Goal: Task Accomplishment & Management: Manage account settings

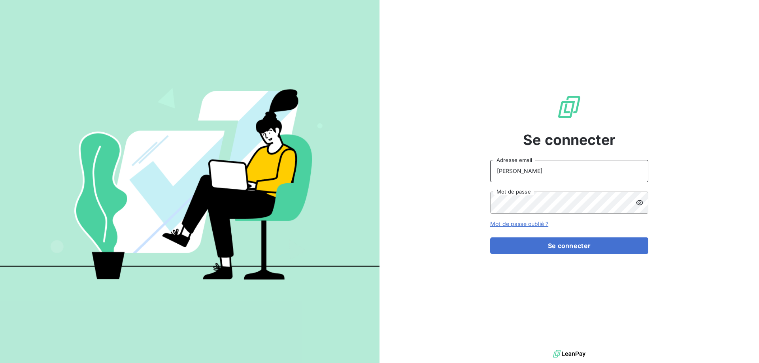
click at [544, 175] on input "[PERSON_NAME]" at bounding box center [569, 171] width 158 height 22
type input "[PERSON_NAME][EMAIL_ADDRESS][DOMAIN_NAME]"
click at [490, 237] on button "Se connecter" at bounding box center [569, 245] width 158 height 17
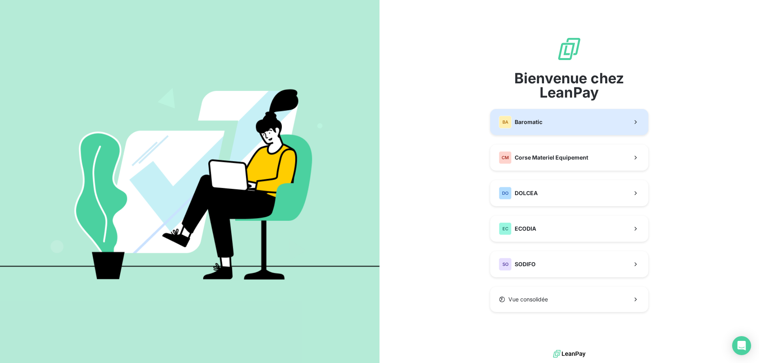
click at [539, 120] on span "Baromatic" at bounding box center [528, 122] width 28 height 8
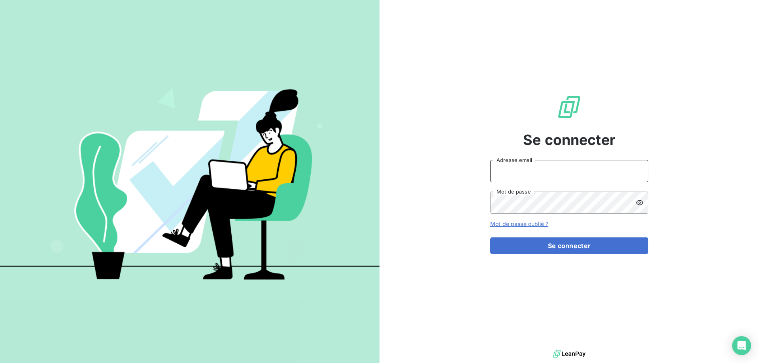
type input "[PERSON_NAME]"
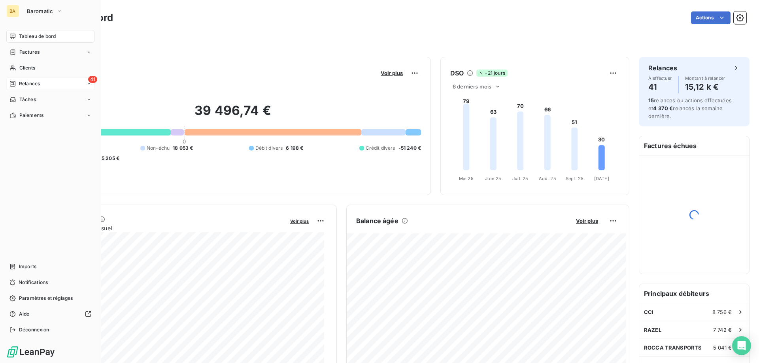
click at [33, 83] on span "Relances" at bounding box center [29, 83] width 21 height 7
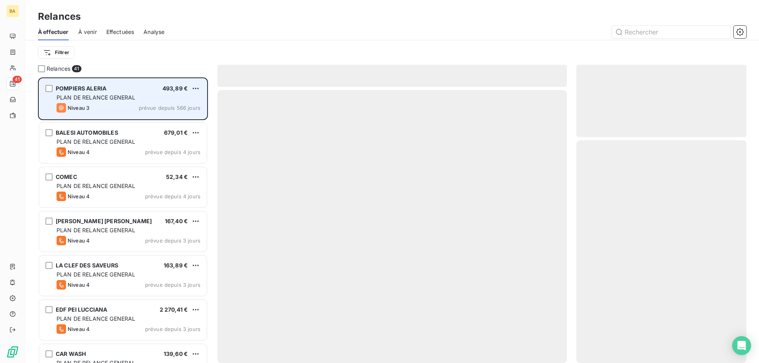
scroll to position [280, 164]
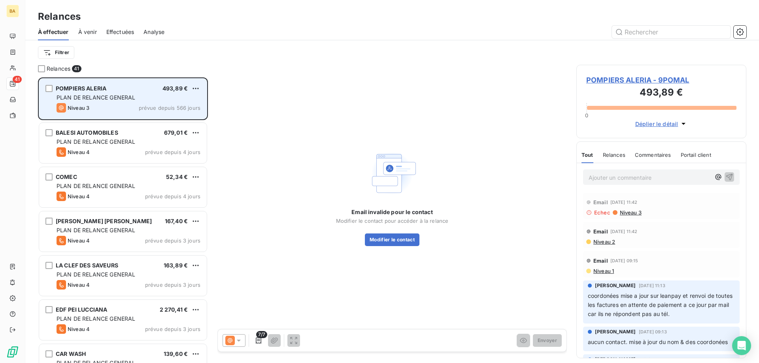
click at [182, 90] on span "493,89 €" at bounding box center [174, 88] width 25 height 7
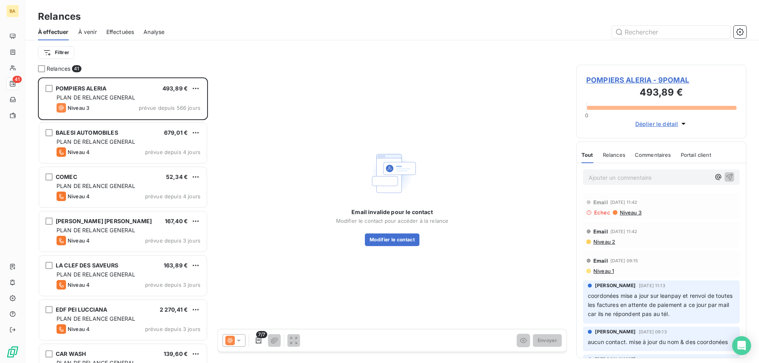
click at [239, 339] on icon at bounding box center [239, 341] width 8 height 8
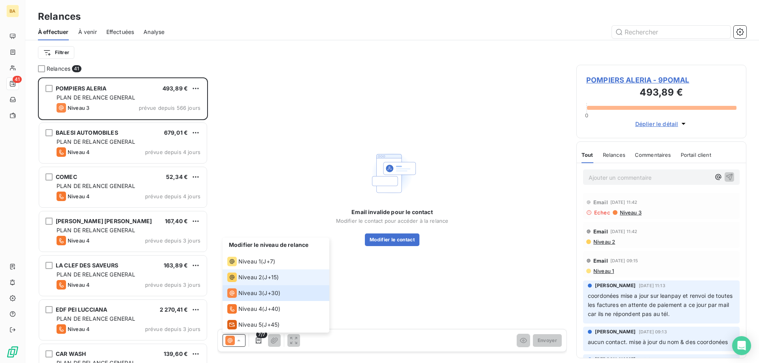
click at [245, 277] on span "Niveau 2" at bounding box center [250, 277] width 24 height 8
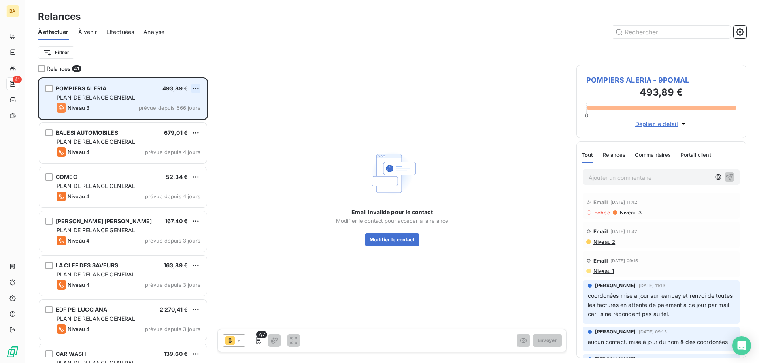
click at [200, 87] on html "BA 41 Relances À effectuer À venir Effectuées Analyse Filtrer Relances 41 POMPI…" at bounding box center [379, 181] width 759 height 363
click at [164, 119] on div "Passer cette action" at bounding box center [161, 118] width 71 height 13
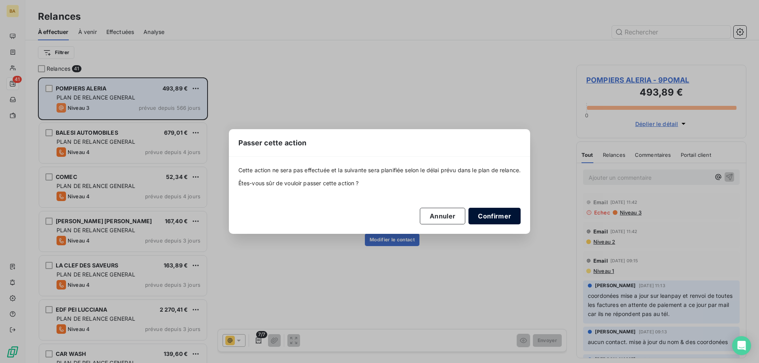
click at [499, 213] on button "Confirmer" at bounding box center [494, 216] width 52 height 17
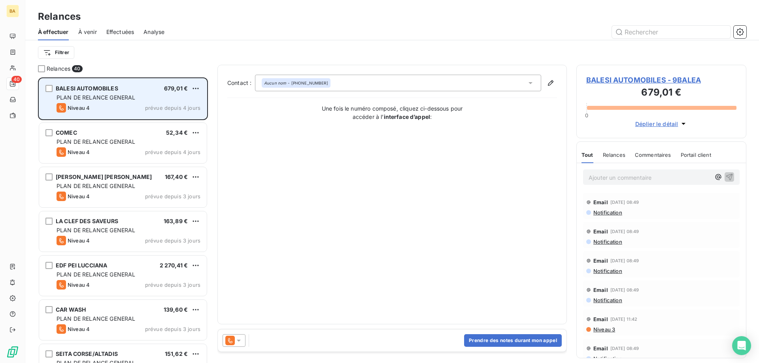
click at [125, 94] on span "PLAN DE RELANCE GENERAL" at bounding box center [96, 97] width 79 height 7
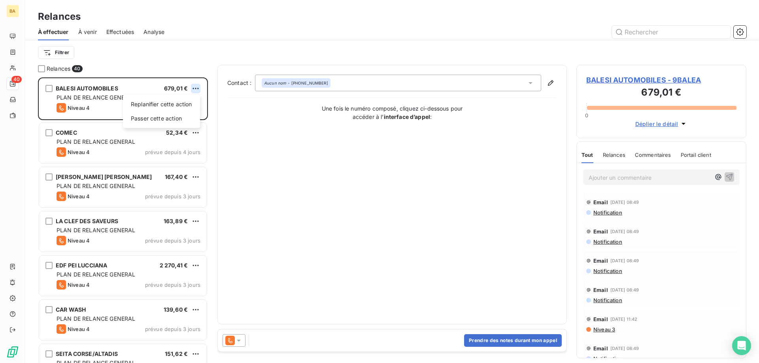
click at [197, 88] on html "BA 40 Relances À effectuer À venir Effectuées Analyse Filtrer Relances 40 BALES…" at bounding box center [379, 181] width 759 height 363
click at [183, 118] on div "Passer cette action" at bounding box center [161, 118] width 71 height 13
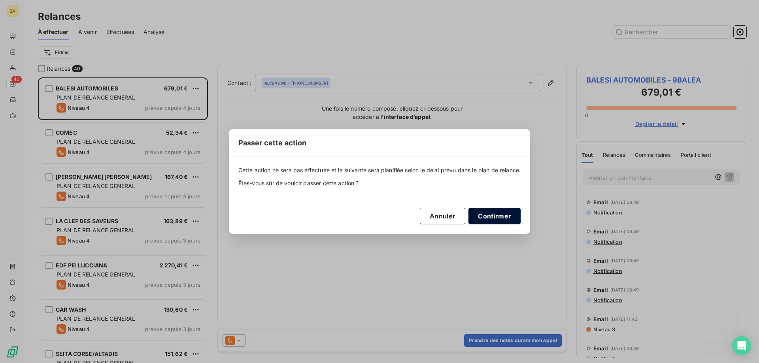
click at [493, 220] on button "Confirmer" at bounding box center [494, 216] width 52 height 17
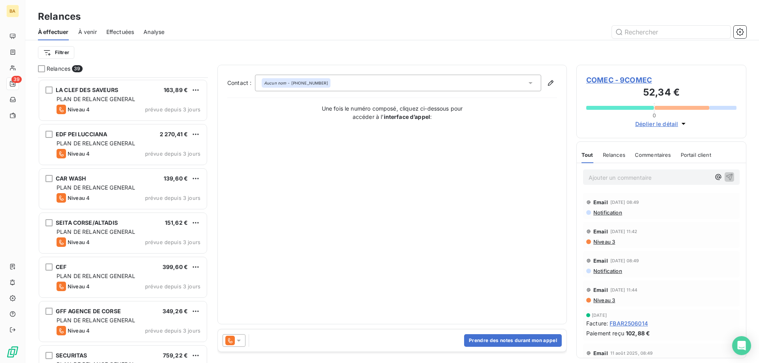
scroll to position [79, 0]
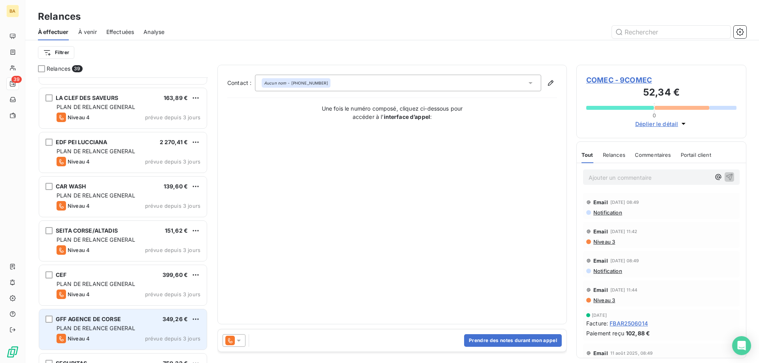
click at [153, 329] on div "PLAN DE RELANCE GENERAL" at bounding box center [129, 328] width 144 height 8
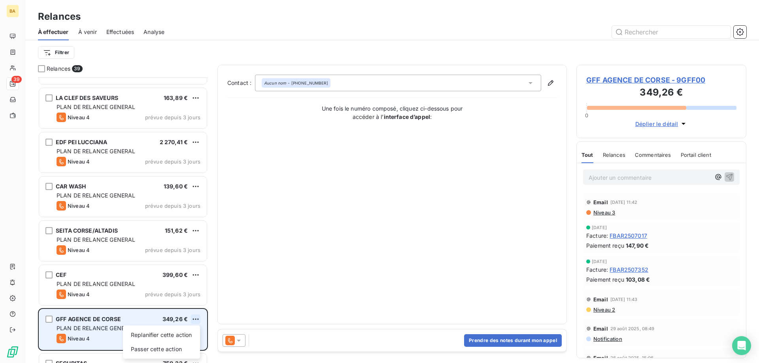
click at [197, 321] on html "BA 39 Relances À effectuer À venir Effectuées Analyse Filtrer Relances 39 COMEC…" at bounding box center [379, 181] width 759 height 363
click at [154, 351] on div "Passer cette action" at bounding box center [161, 349] width 71 height 13
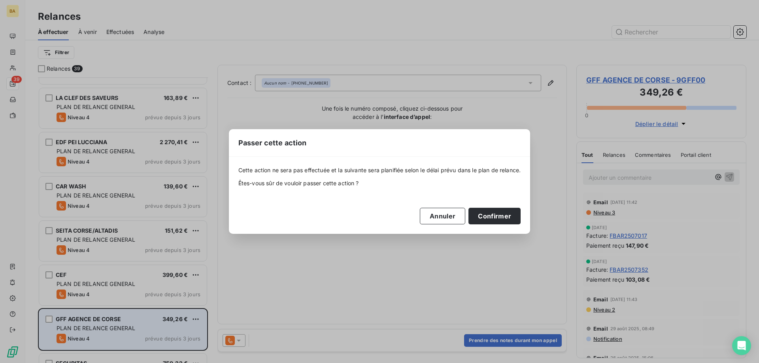
drag, startPoint x: 490, startPoint y: 210, endPoint x: 440, endPoint y: 230, distance: 53.9
click at [490, 209] on button "Confirmer" at bounding box center [494, 216] width 52 height 17
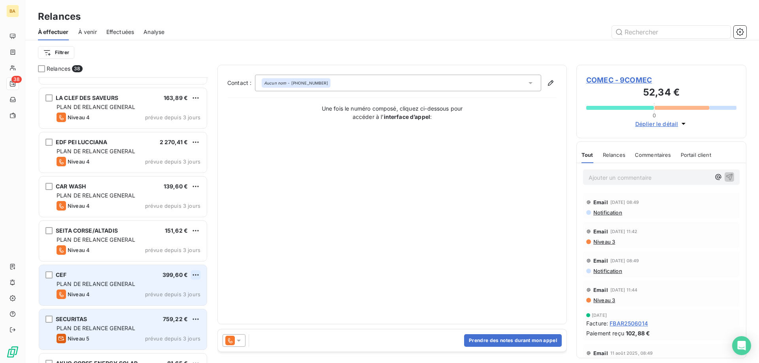
click at [191, 273] on html "BA 38 Relances À effectuer À venir Effectuées Analyse Filtrer Relances 38 COMEC…" at bounding box center [379, 181] width 759 height 363
click at [158, 306] on div "Passer cette action" at bounding box center [161, 305] width 71 height 13
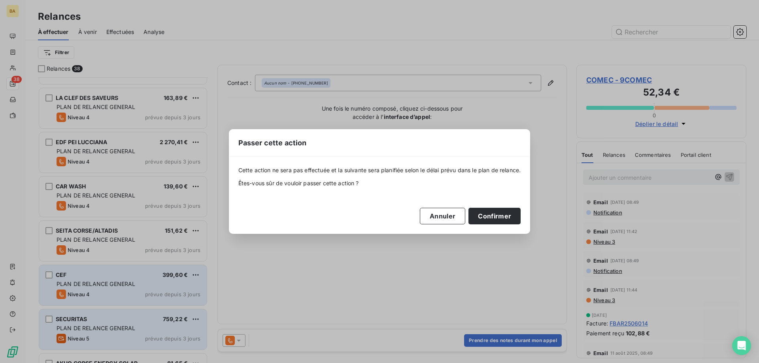
drag, startPoint x: 510, startPoint y: 198, endPoint x: 497, endPoint y: 206, distance: 14.4
click at [506, 198] on div "Cette action ne sera pas effectuée et la suivante sera planifiée selon le délai…" at bounding box center [379, 195] width 283 height 58
click at [496, 216] on button "Confirmer" at bounding box center [494, 216] width 52 height 17
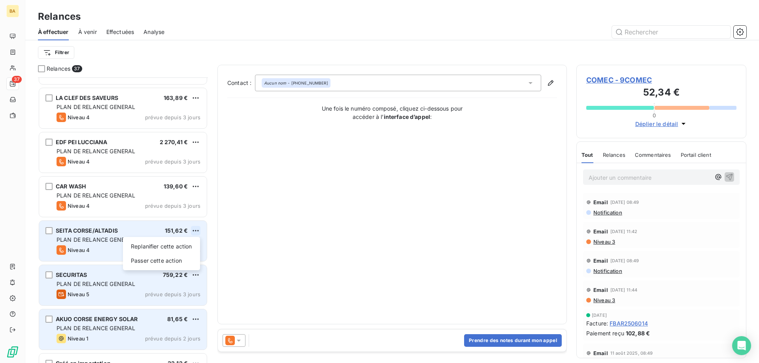
click at [200, 232] on html "BA 37 Relances À effectuer À venir Effectuées Analyse Filtrer Relances 37 COMEC…" at bounding box center [379, 181] width 759 height 363
click at [164, 265] on div "Passer cette action" at bounding box center [161, 260] width 71 height 13
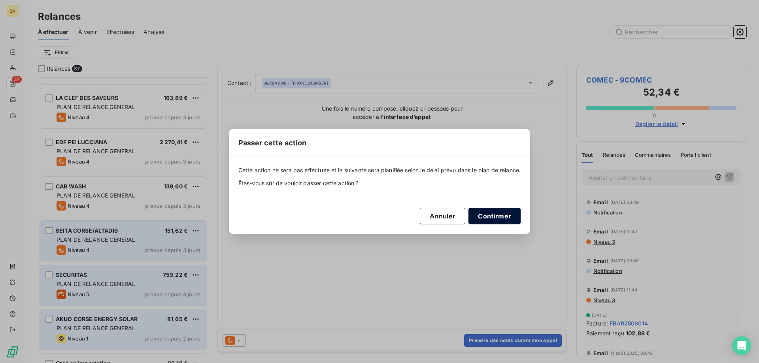
click at [499, 217] on button "Confirmer" at bounding box center [494, 216] width 52 height 17
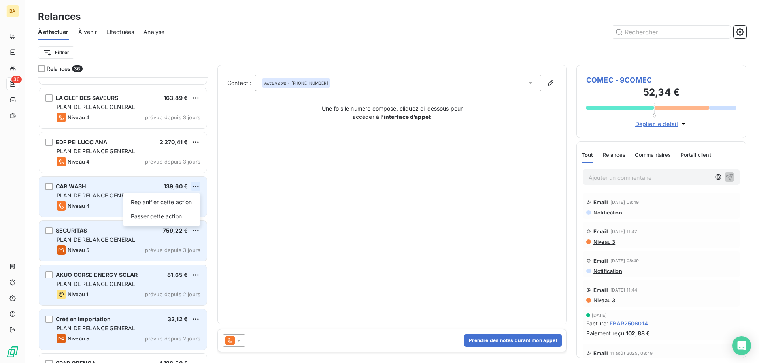
click at [196, 187] on html "BA 36 Relances À effectuer À venir Effectuées Analyse Filtrer Relances 36 COMEC…" at bounding box center [379, 181] width 759 height 363
click at [189, 218] on div "Passer cette action" at bounding box center [161, 216] width 71 height 13
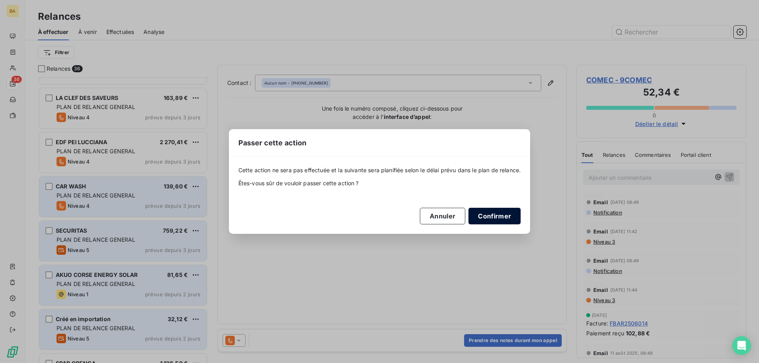
click at [501, 218] on button "Confirmer" at bounding box center [494, 216] width 52 height 17
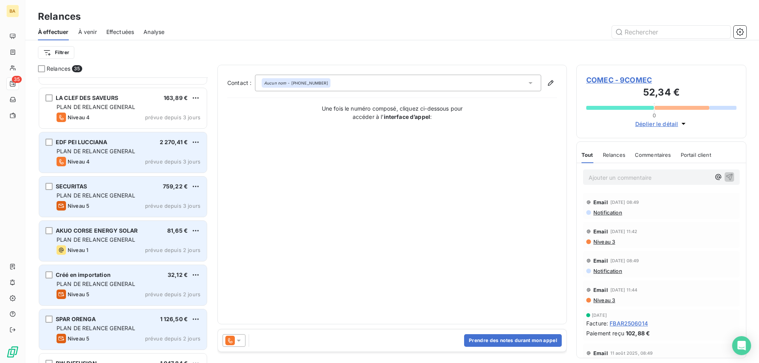
click at [116, 157] on div "Niveau 4 prévue depuis 3 jours" at bounding box center [129, 161] width 144 height 9
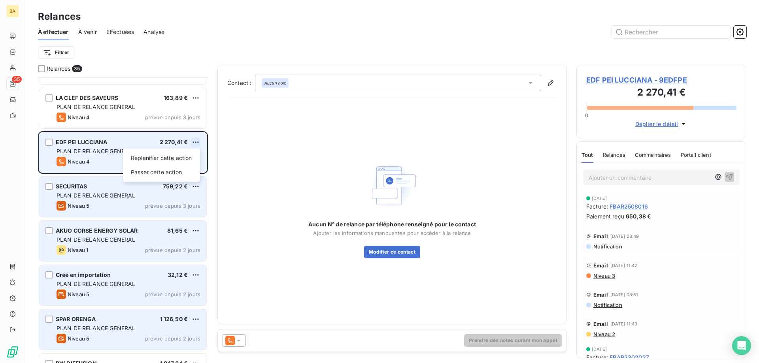
click at [197, 142] on html "BA 35 Relances À effectuer À venir Effectuées Analyse Filtrer Relances 35 COMEC…" at bounding box center [379, 181] width 759 height 363
click at [187, 172] on div "Passer cette action" at bounding box center [161, 172] width 71 height 13
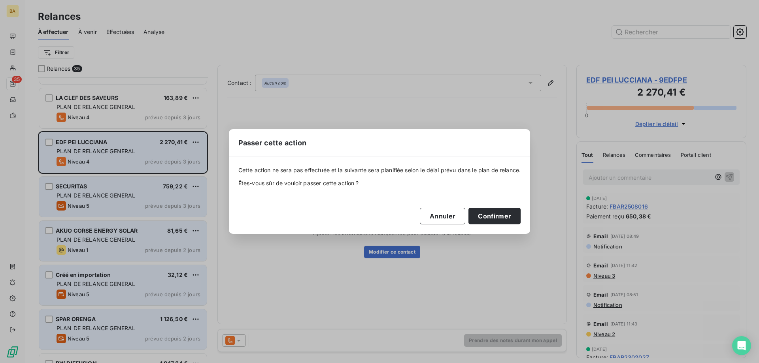
drag, startPoint x: 494, startPoint y: 215, endPoint x: 242, endPoint y: 215, distance: 252.1
click at [490, 216] on button "Confirmer" at bounding box center [494, 216] width 52 height 17
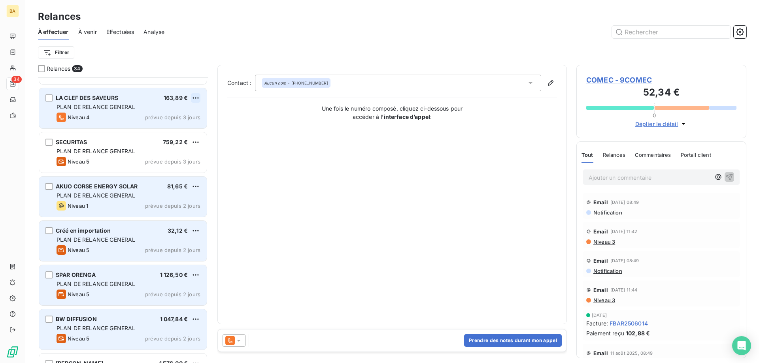
click at [198, 99] on html "BA 34 Relances À effectuer À venir Effectuées Analyse Filtrer Relances 34 COMEC…" at bounding box center [379, 181] width 759 height 363
click at [170, 128] on div "Passer cette action" at bounding box center [161, 128] width 71 height 13
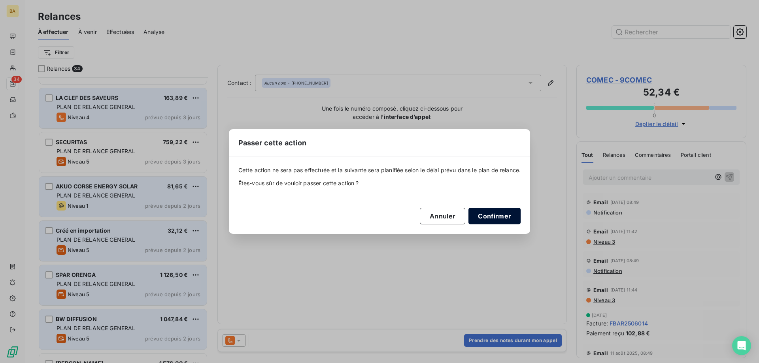
click at [496, 217] on button "Confirmer" at bounding box center [494, 216] width 52 height 17
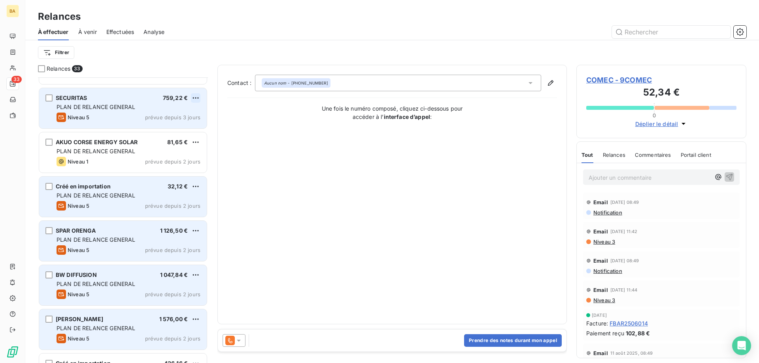
click at [194, 97] on html "BA 33 Relances À effectuer À venir Effectuées Analyse Filtrer Relances 33 COMEC…" at bounding box center [379, 181] width 759 height 363
click at [162, 125] on div "Passer cette action" at bounding box center [161, 128] width 71 height 13
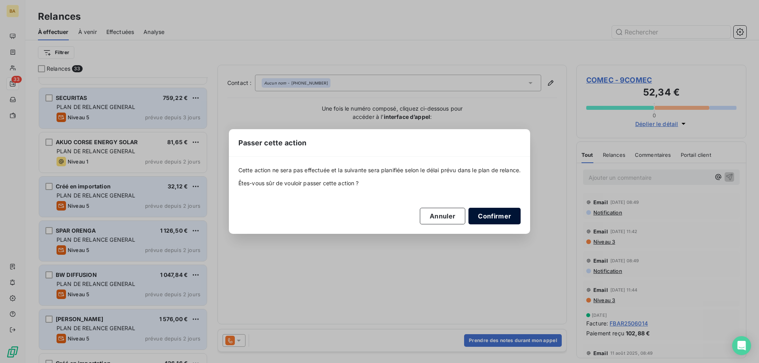
click at [486, 215] on button "Confirmer" at bounding box center [494, 216] width 52 height 17
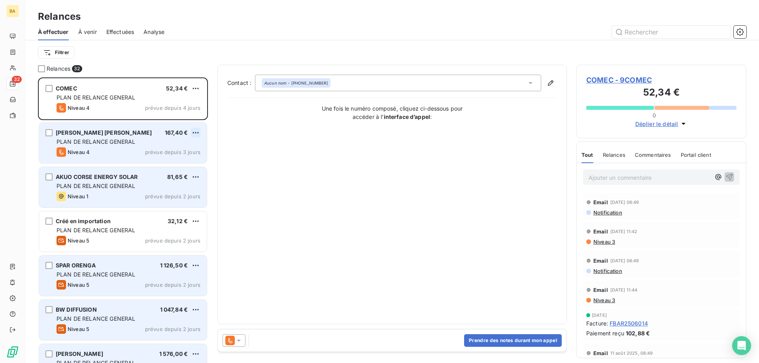
click at [197, 131] on html "BA 32 Relances À effectuer À venir Effectuées Analyse Filtrer Relances 32 COMEC…" at bounding box center [379, 181] width 759 height 363
click at [164, 162] on div "Passer cette action" at bounding box center [161, 162] width 71 height 13
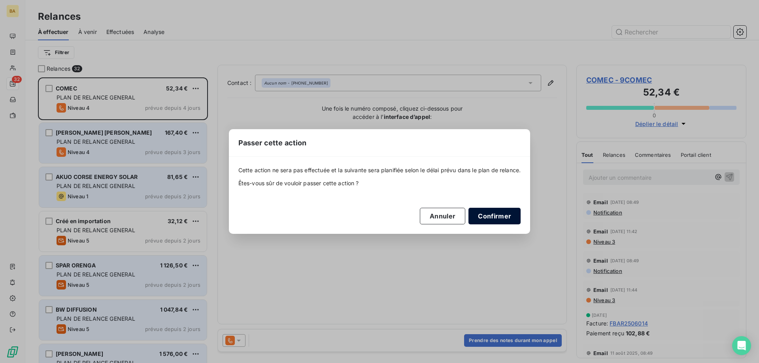
click at [494, 215] on button "Confirmer" at bounding box center [494, 216] width 52 height 17
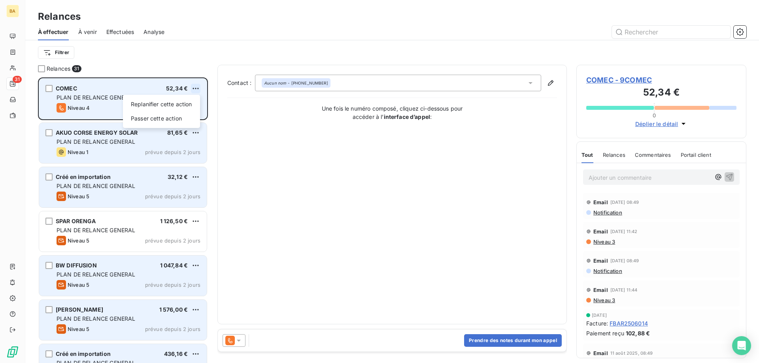
click at [198, 87] on html "BA 31 Relances À effectuer À venir Effectuées Analyse Filtrer Relances 31 COMEC…" at bounding box center [379, 181] width 759 height 363
click at [170, 115] on div "Passer cette action" at bounding box center [161, 118] width 71 height 13
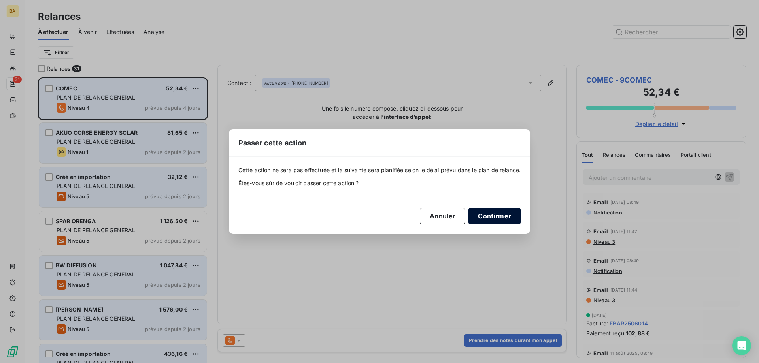
click at [488, 218] on button "Confirmer" at bounding box center [494, 216] width 52 height 17
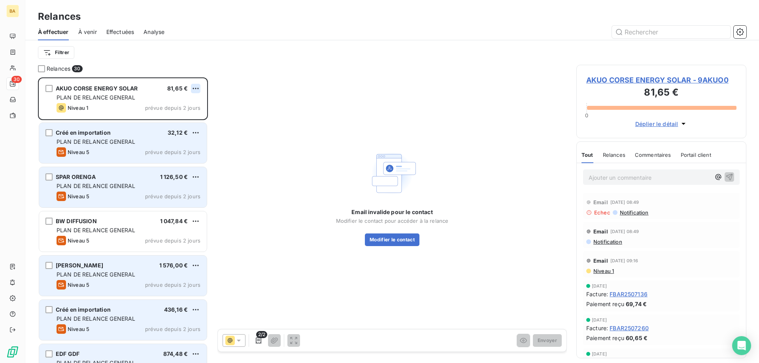
click at [195, 89] on html "BA 30 Relances À effectuer À venir Effectuées Analyse Filtrer Relances 30 AKUO …" at bounding box center [379, 181] width 759 height 363
click at [160, 119] on div "Passer cette action" at bounding box center [161, 118] width 71 height 13
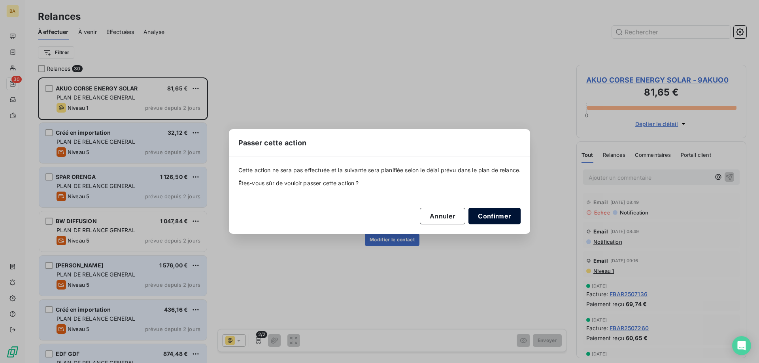
click at [489, 219] on button "Confirmer" at bounding box center [494, 216] width 52 height 17
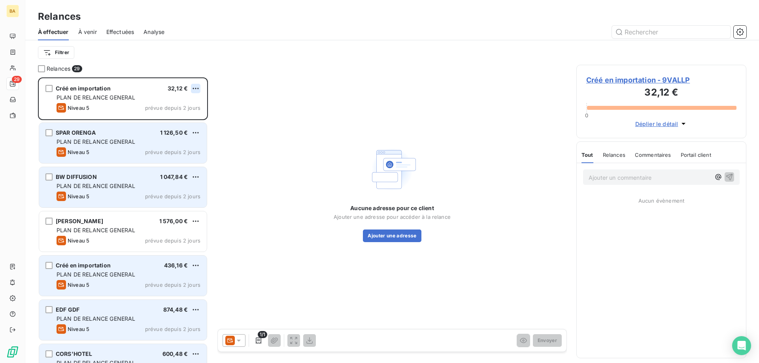
click at [192, 87] on html "BA 29 Relances À effectuer À venir Effectuées Analyse Filtrer Relances 29 Créé …" at bounding box center [379, 181] width 759 height 363
click at [185, 117] on div "Passer cette action" at bounding box center [161, 118] width 71 height 13
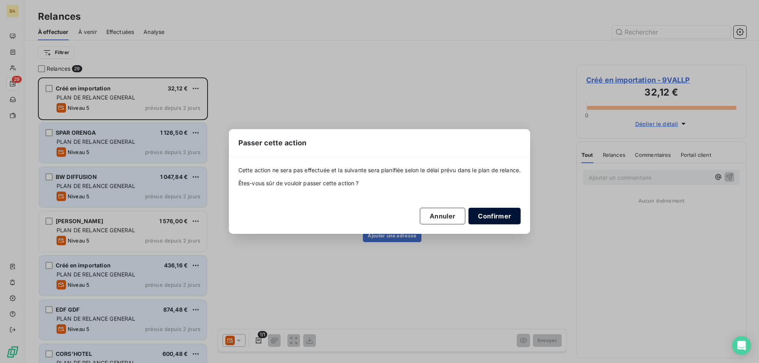
click at [503, 213] on button "Confirmer" at bounding box center [494, 216] width 52 height 17
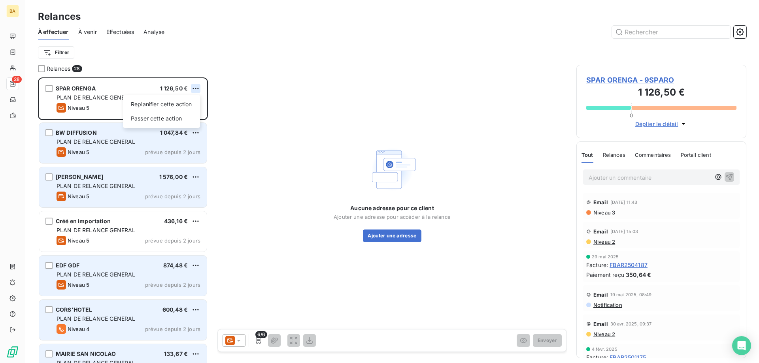
click at [198, 87] on html "BA 28 Relances À effectuer À venir Effectuées Analyse Filtrer Relances 28 SPAR …" at bounding box center [379, 181] width 759 height 363
click at [165, 126] on div "Replanifier cette action Passer cette action" at bounding box center [161, 111] width 77 height 33
click at [173, 120] on div "Passer cette action" at bounding box center [161, 118] width 71 height 13
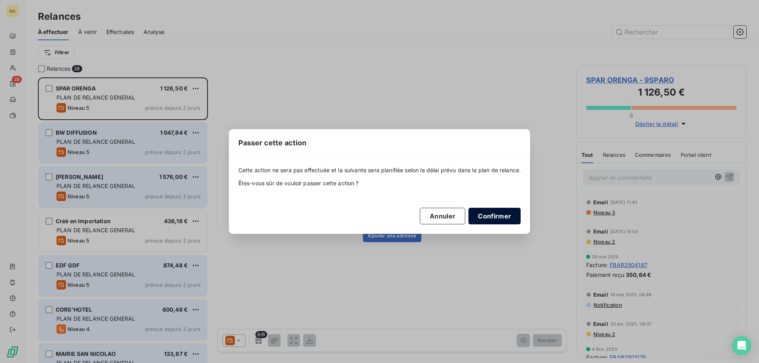
click at [508, 219] on button "Confirmer" at bounding box center [494, 216] width 52 height 17
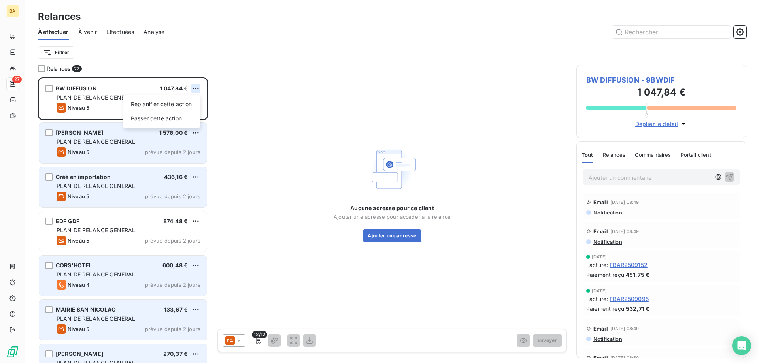
click at [194, 89] on html "BA 27 Relances À effectuer À venir Effectuées Analyse Filtrer Relances 27 BW DI…" at bounding box center [379, 181] width 759 height 363
click at [173, 122] on div "Passer cette action" at bounding box center [161, 118] width 71 height 13
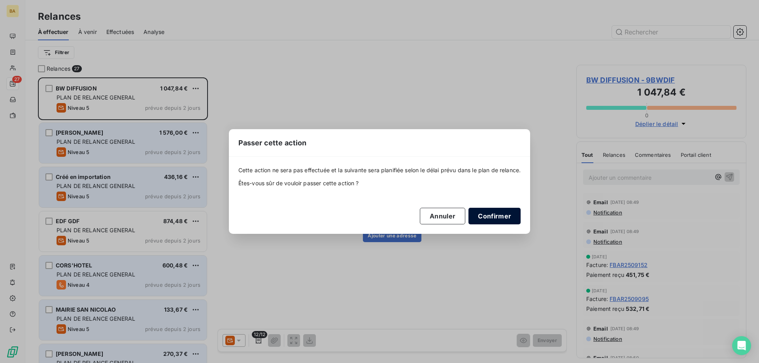
click at [511, 210] on button "Confirmer" at bounding box center [494, 216] width 52 height 17
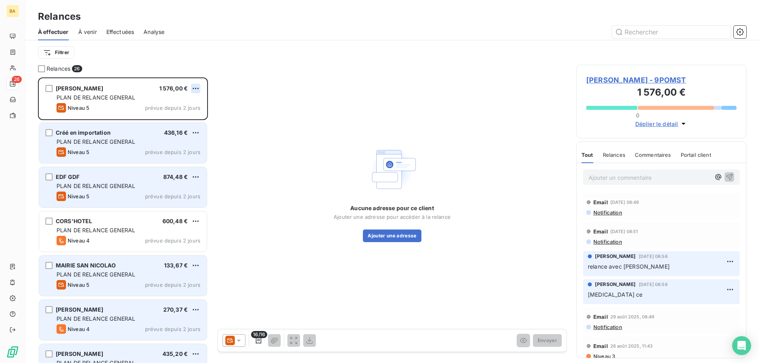
click at [194, 86] on html "BA 26 Relances À effectuer À venir Effectuées Analyse Filtrer Relances 26 [PERS…" at bounding box center [379, 181] width 759 height 363
click at [177, 113] on div "Passer cette action" at bounding box center [161, 118] width 71 height 13
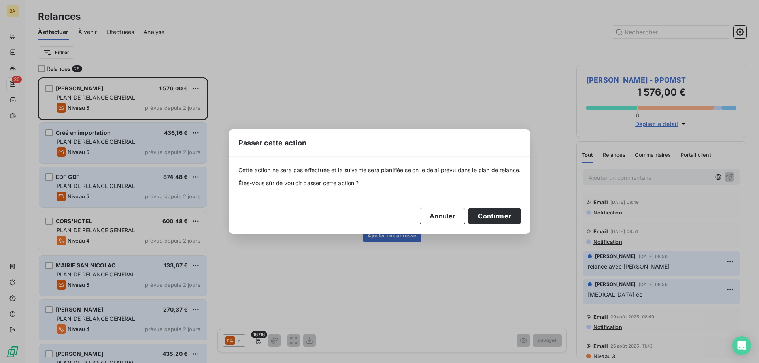
drag, startPoint x: 376, startPoint y: 67, endPoint x: 354, endPoint y: 69, distance: 21.9
click at [372, 67] on div "Passer cette action Cette action ne sera pas effectuée et la suivante sera plan…" at bounding box center [379, 181] width 759 height 363
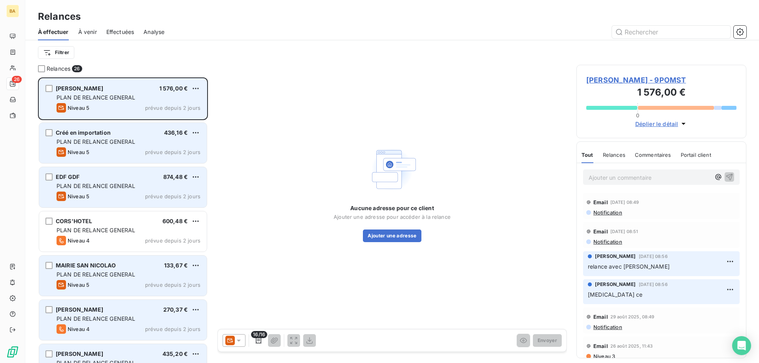
click at [162, 93] on div "[PERSON_NAME] 1 576,00 € PLAN DE RELANCE GENERAL Niveau 5 prévue depuis 2 jours" at bounding box center [123, 99] width 168 height 40
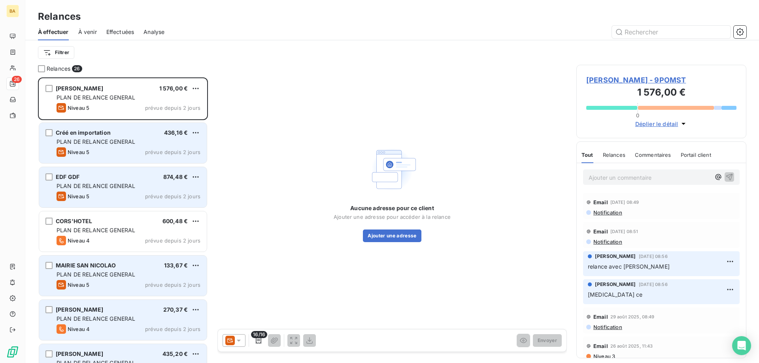
click at [239, 340] on icon at bounding box center [239, 341] width 4 height 2
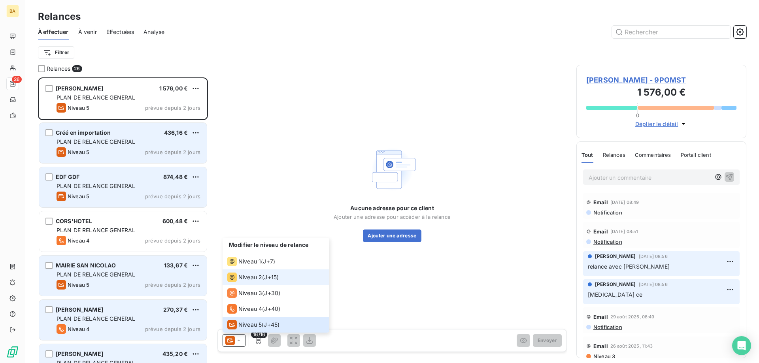
click at [260, 280] on span "Niveau 2" at bounding box center [250, 277] width 24 height 8
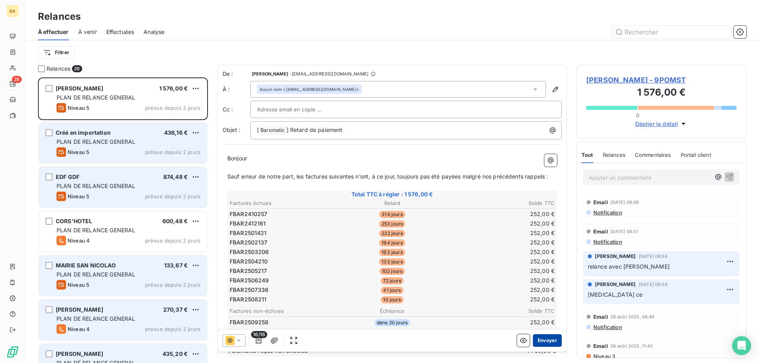
click at [537, 343] on button "Envoyer" at bounding box center [547, 340] width 29 height 13
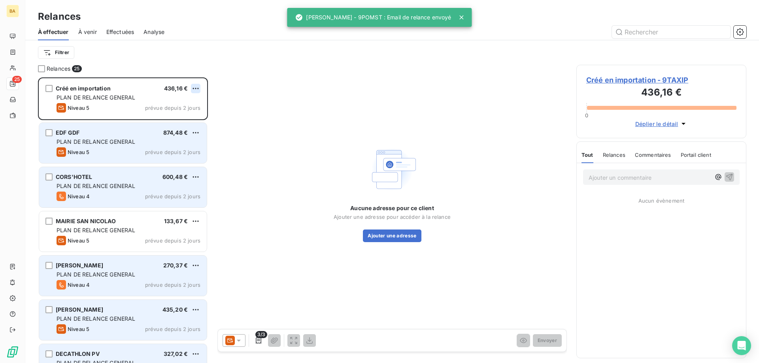
click at [196, 85] on html "BA 25 Relances À effectuer À venir Effectuées Analyse Filtrer Relances 25 Créé …" at bounding box center [379, 181] width 759 height 363
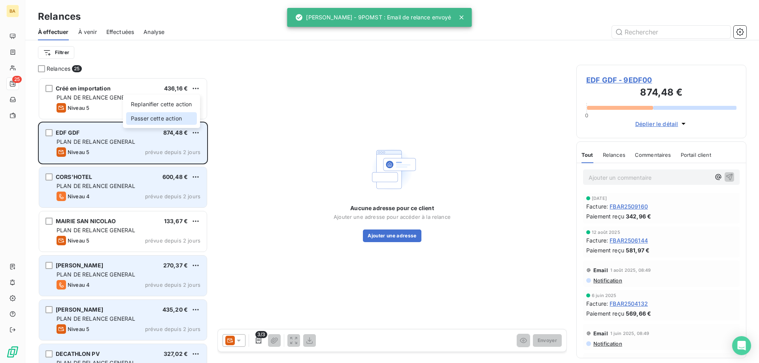
click at [167, 118] on div "Passer cette action" at bounding box center [161, 118] width 71 height 13
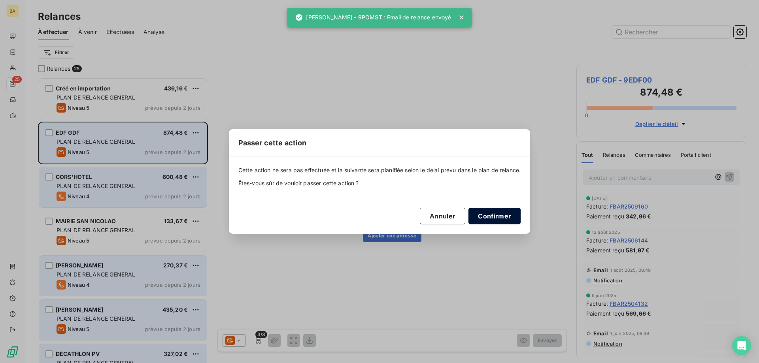
click at [500, 215] on button "Confirmer" at bounding box center [494, 216] width 52 height 17
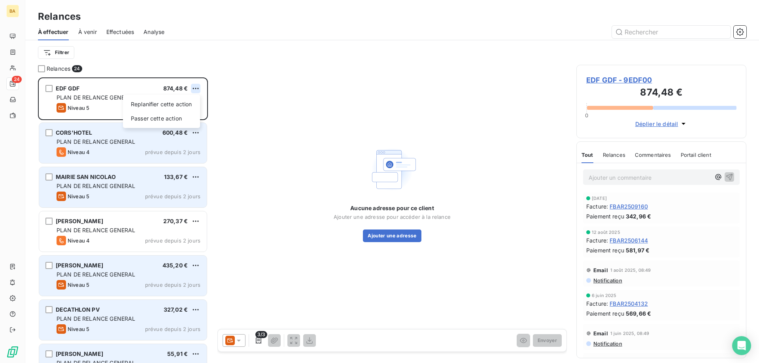
click at [193, 89] on html "BA 24 Relances À effectuer À venir Effectuées Analyse Filtrer Relances 24 EDF G…" at bounding box center [379, 181] width 759 height 363
click at [174, 122] on div "Passer cette action" at bounding box center [161, 118] width 71 height 13
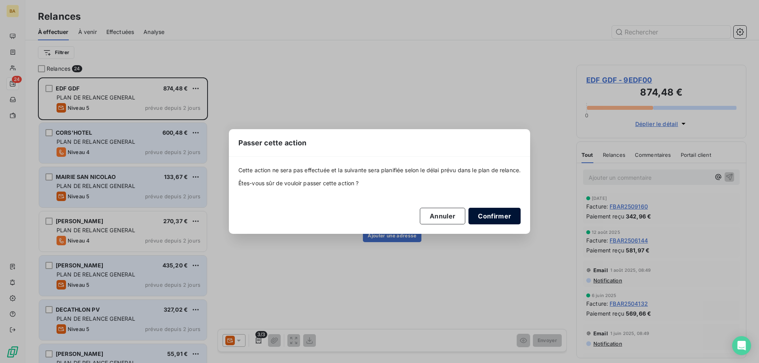
click at [489, 223] on button "Confirmer" at bounding box center [494, 216] width 52 height 17
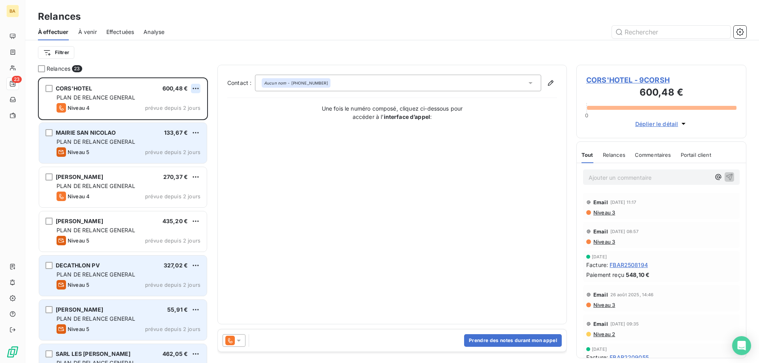
click at [198, 86] on html "BA 23 Relances À effectuer À venir Effectuées Analyse Filtrer Relances 23 CORS'…" at bounding box center [379, 181] width 759 height 363
click at [173, 122] on div "Passer cette action" at bounding box center [161, 118] width 71 height 13
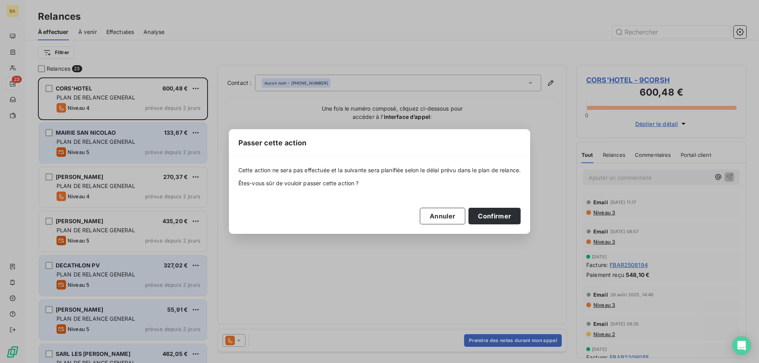
click at [485, 289] on div "Passer cette action Cette action ne sera pas effectuée et la suivante sera plan…" at bounding box center [379, 181] width 759 height 363
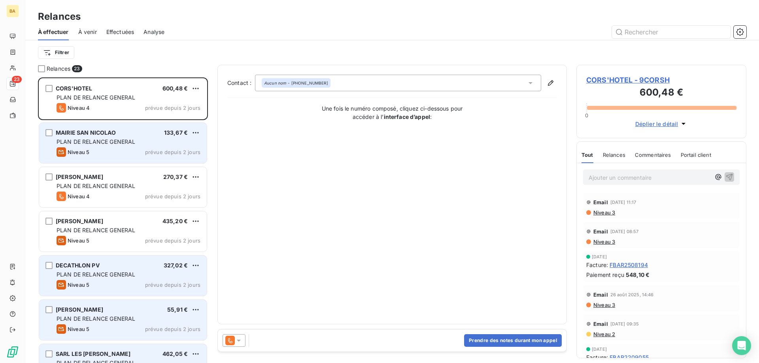
click at [240, 337] on icon at bounding box center [239, 341] width 8 height 8
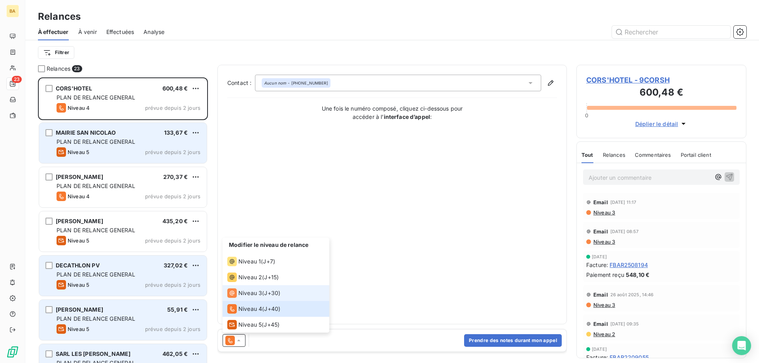
click at [245, 296] on span "Niveau 3" at bounding box center [250, 293] width 24 height 8
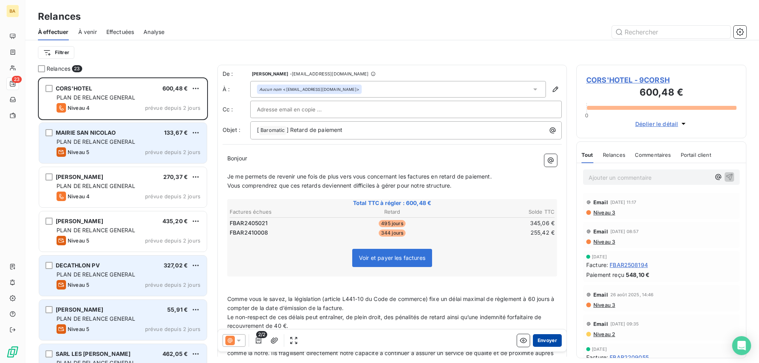
click at [544, 342] on button "Envoyer" at bounding box center [547, 340] width 29 height 13
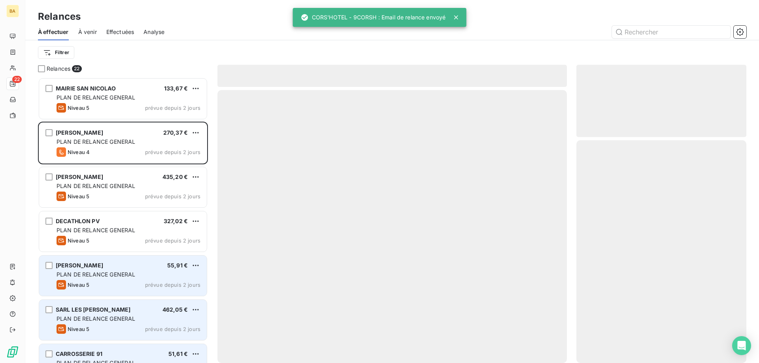
click at [189, 136] on div "[PERSON_NAME] 270,37 €" at bounding box center [129, 132] width 144 height 7
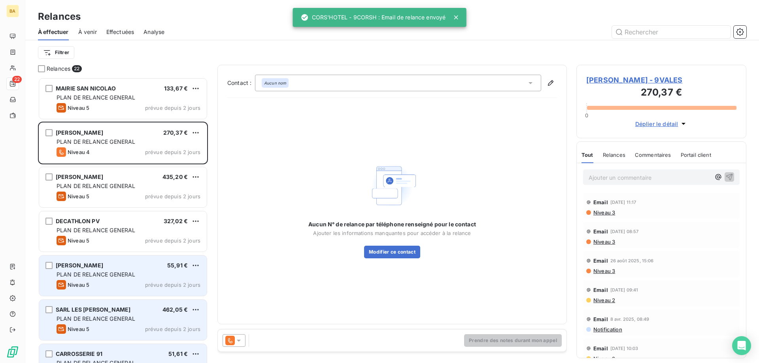
click at [243, 342] on div at bounding box center [233, 340] width 23 height 13
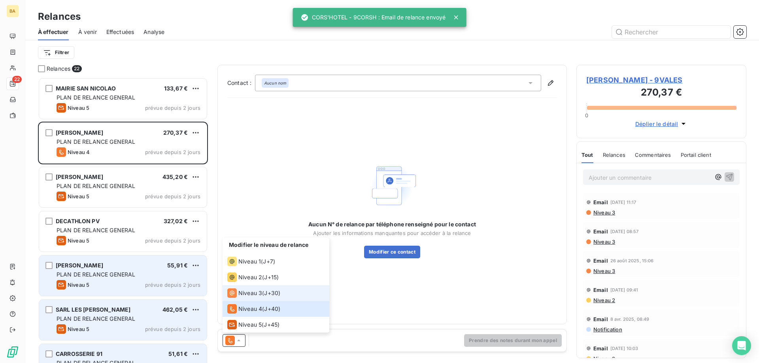
click at [245, 296] on span "Niveau 3" at bounding box center [250, 293] width 24 height 8
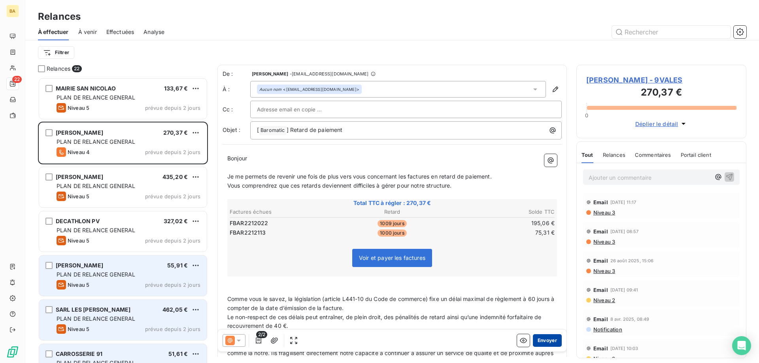
click at [545, 343] on button "Envoyer" at bounding box center [547, 340] width 29 height 13
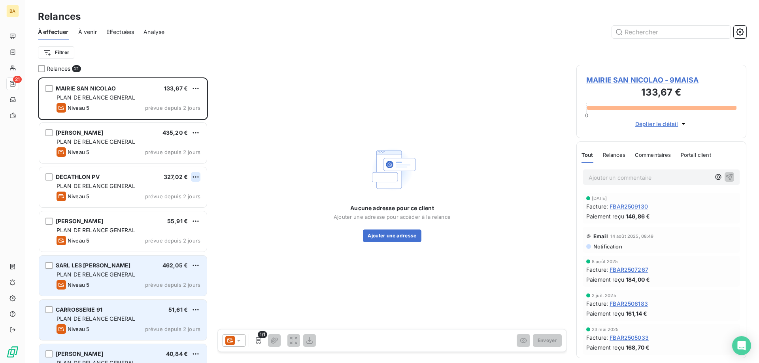
click at [194, 180] on html "BA 21 Relances À effectuer À venir Effectuées Analyse Filtrer Relances 21 MAIRI…" at bounding box center [379, 181] width 759 height 363
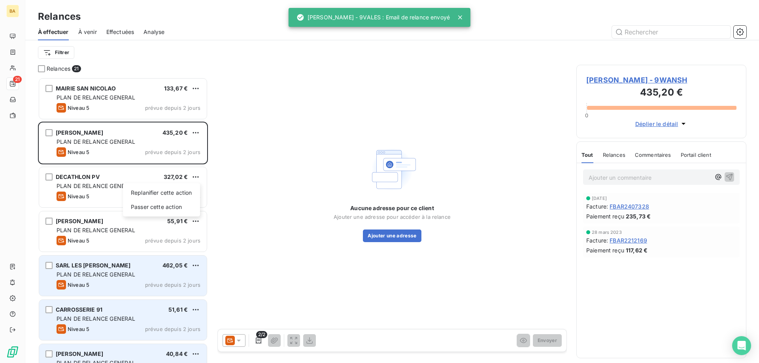
click at [198, 179] on html "BA 21 Relances À effectuer À venir Effectuées Analyse Filtrer Relances 21 MAIRI…" at bounding box center [379, 181] width 759 height 363
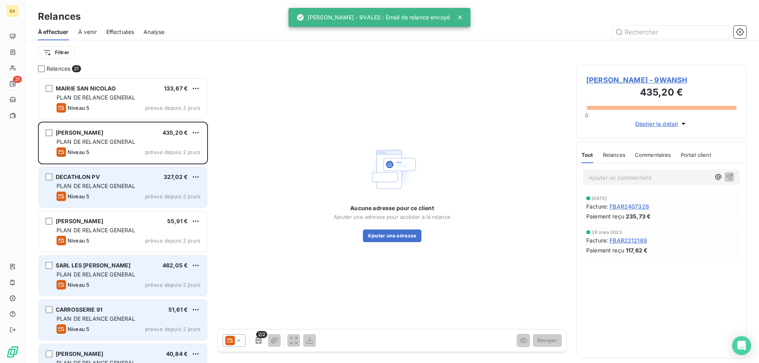
click at [202, 177] on div "DECATHLON PV 327,02 € PLAN DE RELANCE GENERAL Niveau 5 prévue depuis 2 jours" at bounding box center [123, 187] width 168 height 40
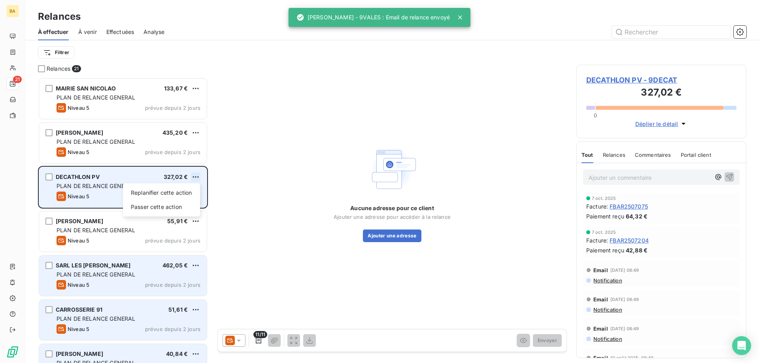
click at [197, 177] on html "BA 21 Relances À effectuer À venir Effectuées Analyse Filtrer Relances 21 MAIRI…" at bounding box center [379, 181] width 759 height 363
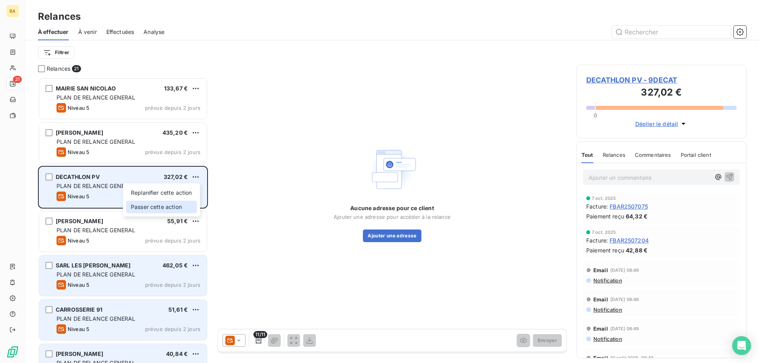
click at [168, 212] on div "Passer cette action" at bounding box center [161, 207] width 71 height 13
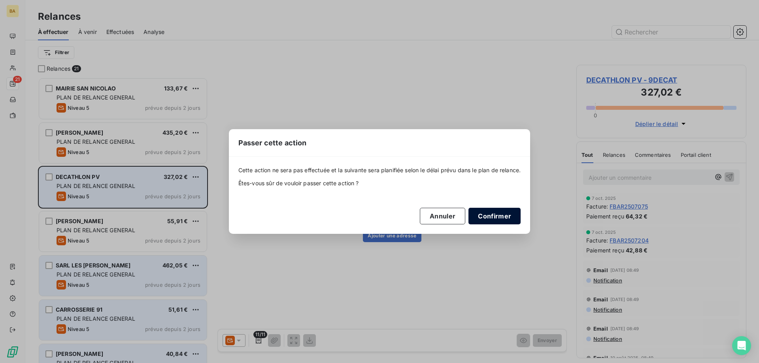
click at [503, 217] on button "Confirmer" at bounding box center [494, 216] width 52 height 17
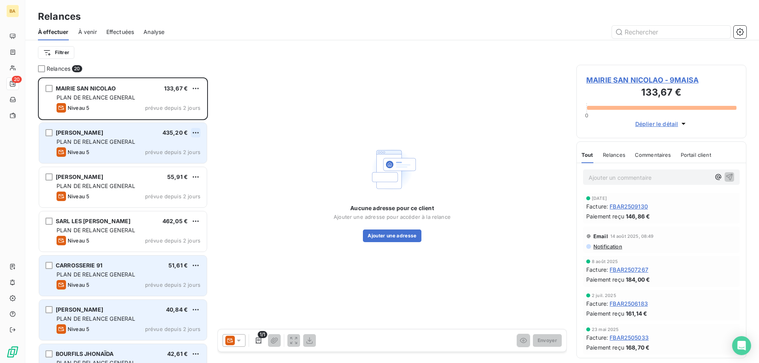
click at [194, 132] on html "BA 20 Relances À effectuer À venir Effectuées Analyse Filtrer Relances 20 MAIRI…" at bounding box center [379, 181] width 759 height 363
click at [162, 160] on div "Passer cette action" at bounding box center [161, 162] width 71 height 13
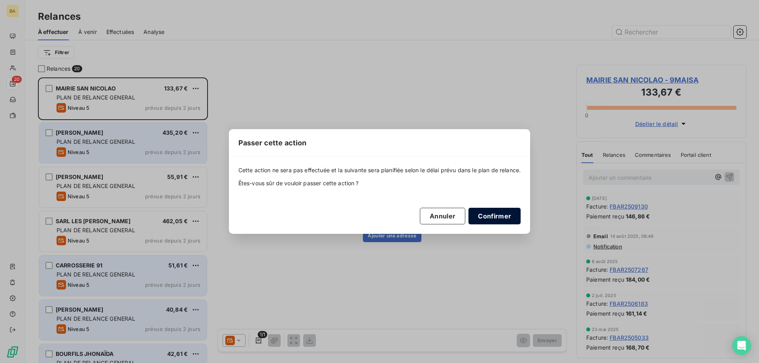
click at [493, 215] on button "Confirmer" at bounding box center [494, 216] width 52 height 17
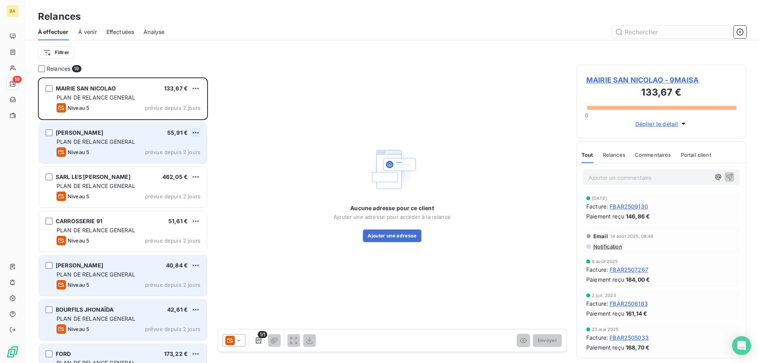
click at [196, 130] on html "BA 19 Relances À effectuer À venir Effectuées Analyse Filtrer Relances 19 MAIRI…" at bounding box center [379, 181] width 759 height 363
click at [171, 161] on div "Passer cette action" at bounding box center [161, 162] width 71 height 13
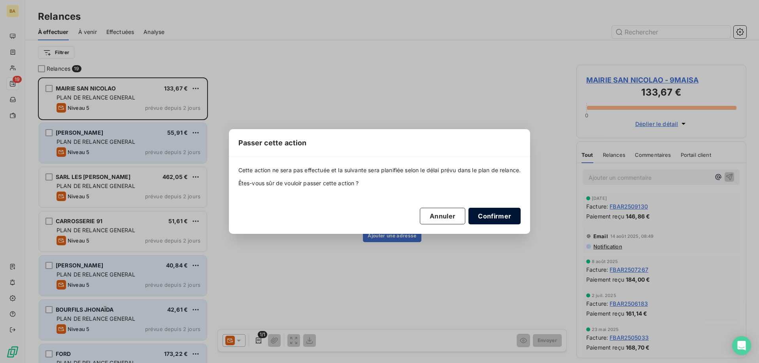
click at [500, 218] on button "Confirmer" at bounding box center [494, 216] width 52 height 17
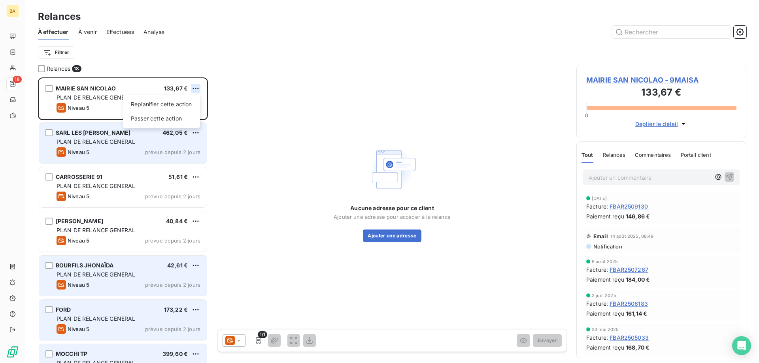
click at [195, 89] on html "BA 18 Relances À effectuer À venir Effectuées Analyse Filtrer Relances 18 MAIRI…" at bounding box center [379, 181] width 759 height 363
click at [176, 120] on div "Passer cette action" at bounding box center [161, 118] width 71 height 13
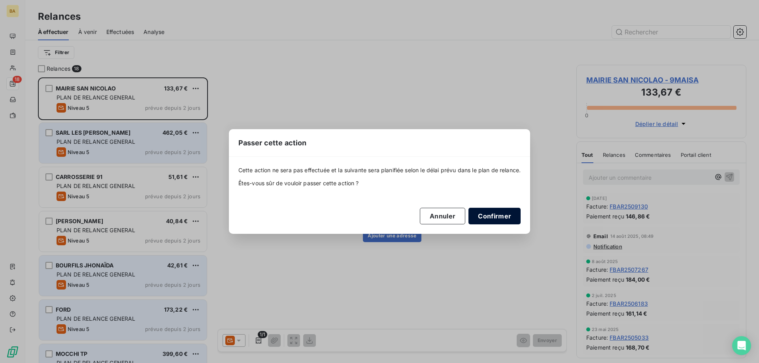
click at [499, 215] on button "Confirmer" at bounding box center [494, 216] width 52 height 17
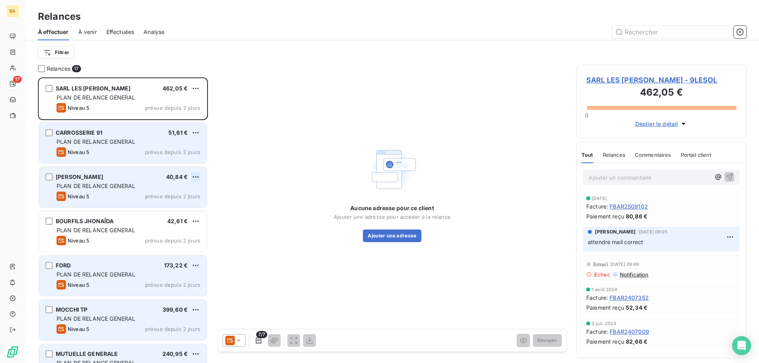
click at [198, 177] on html "BA 17 Relances À effectuer À venir Effectuées Analyse Filtrer Relances 17 SARL …" at bounding box center [379, 181] width 759 height 363
click at [180, 209] on div "Passer cette action" at bounding box center [161, 207] width 71 height 13
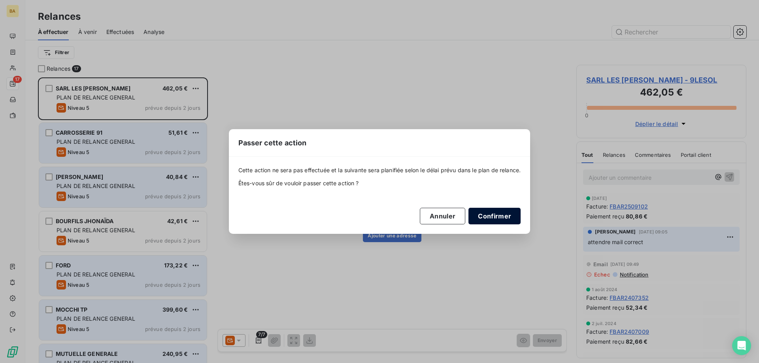
click at [481, 214] on button "Confirmer" at bounding box center [494, 216] width 52 height 17
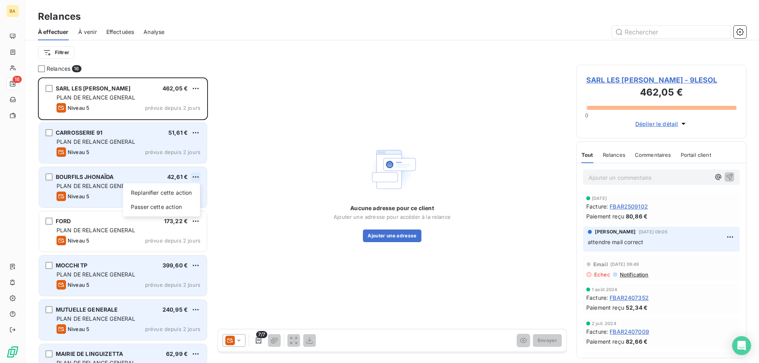
click at [199, 175] on html "BA 16 Relances À effectuer À venir Effectuées Analyse Filtrer Relances 16 SARL …" at bounding box center [379, 181] width 759 height 363
click at [167, 203] on div "Passer cette action" at bounding box center [161, 207] width 71 height 13
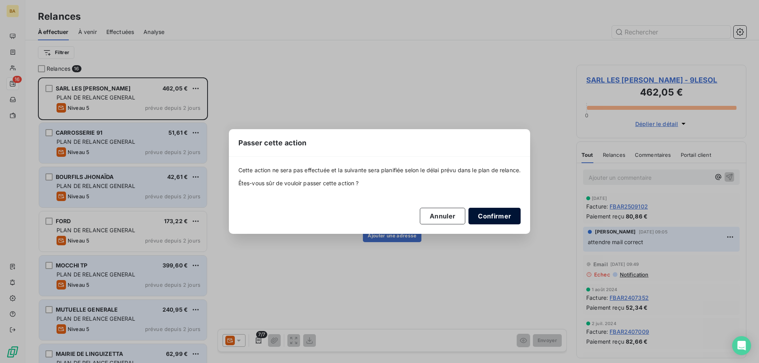
click at [489, 215] on button "Confirmer" at bounding box center [494, 216] width 52 height 17
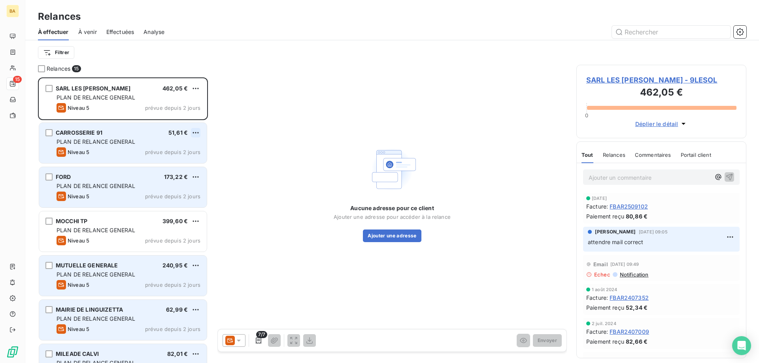
click at [194, 132] on html "BA 15 Relances À effectuer À venir Effectuées Analyse Filtrer Relances 15 SARL …" at bounding box center [379, 181] width 759 height 363
click at [162, 162] on div "Passer cette action" at bounding box center [161, 162] width 71 height 13
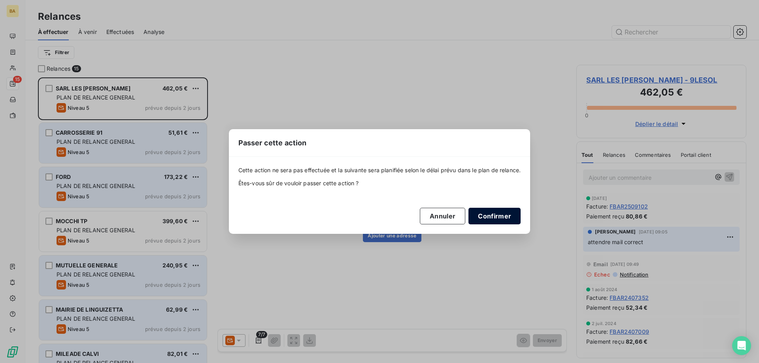
click at [482, 216] on button "Confirmer" at bounding box center [494, 216] width 52 height 17
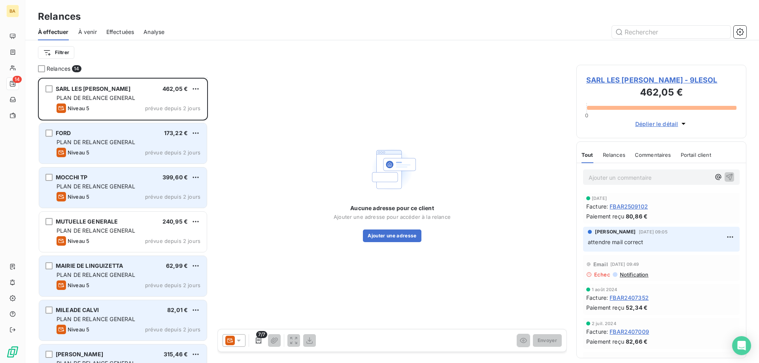
scroll to position [40, 0]
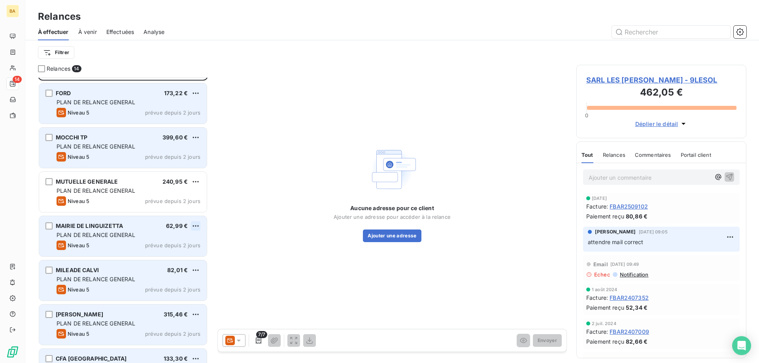
click at [198, 228] on html "BA 14 Relances À effectuer À venir Effectuées Analyse Filtrer Relances 14 SARL …" at bounding box center [379, 181] width 759 height 363
click at [169, 252] on div "Passer cette action" at bounding box center [161, 256] width 71 height 13
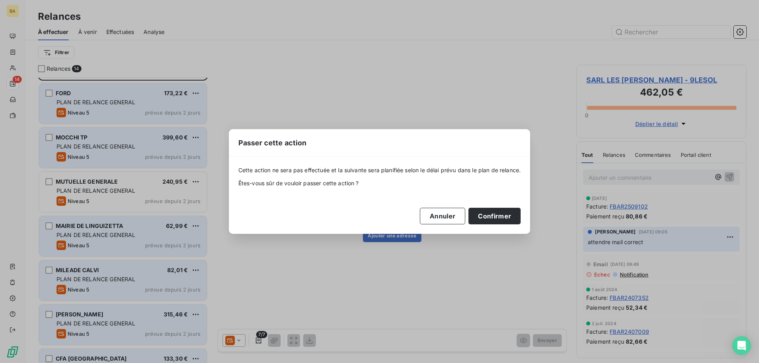
click at [497, 230] on div "Cette action ne sera pas effectuée et la suivante sera planifiée selon le délai…" at bounding box center [380, 195] width 302 height 77
click at [497, 217] on button "Confirmer" at bounding box center [494, 216] width 52 height 17
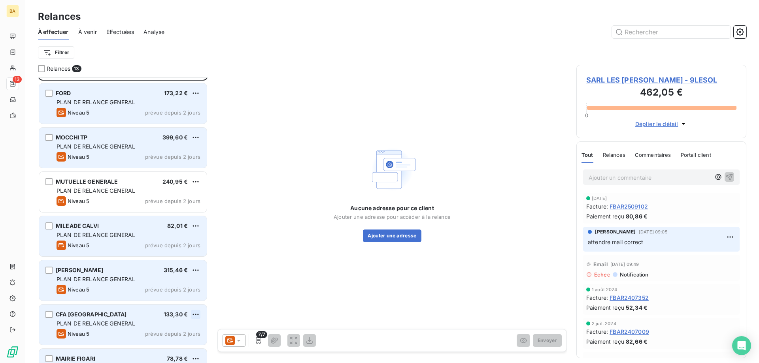
click at [194, 313] on html "BA 13 Relances À effectuer À venir Effectuées Analyse Filtrer Relances 13 SARL …" at bounding box center [379, 181] width 759 height 363
click at [160, 347] on div "Passer cette action" at bounding box center [161, 344] width 71 height 13
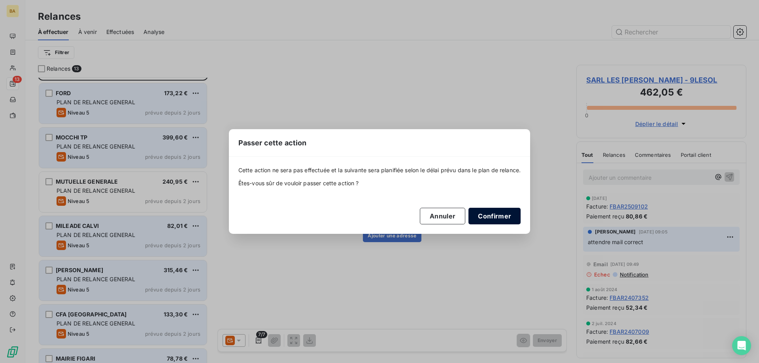
click at [511, 217] on button "Confirmer" at bounding box center [494, 216] width 52 height 17
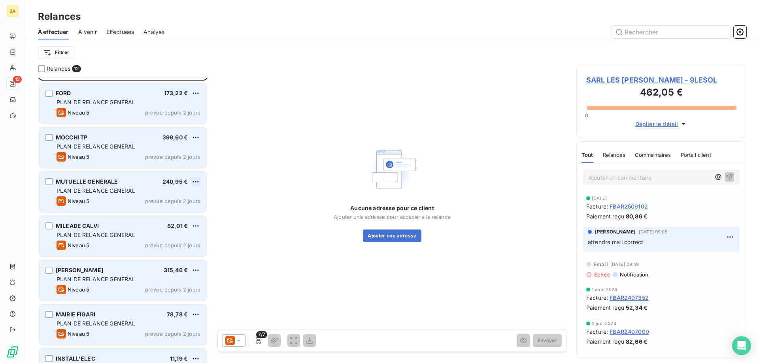
click at [200, 182] on html "BA 12 Relances À effectuer À venir Effectuées Analyse Filtrer Relances 12 SARL …" at bounding box center [379, 181] width 759 height 363
click at [144, 210] on div "Passer cette action" at bounding box center [161, 211] width 71 height 13
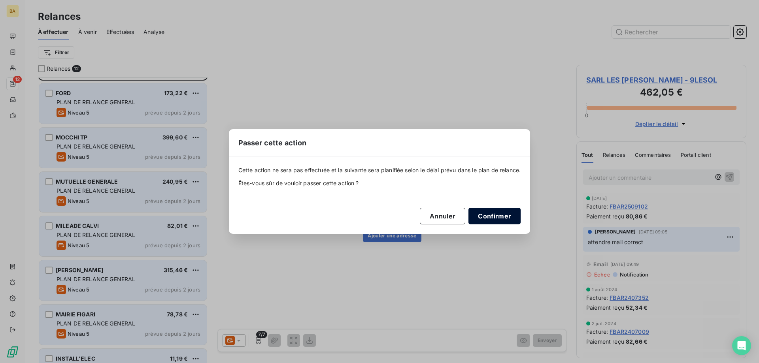
click at [513, 213] on button "Confirmer" at bounding box center [494, 216] width 52 height 17
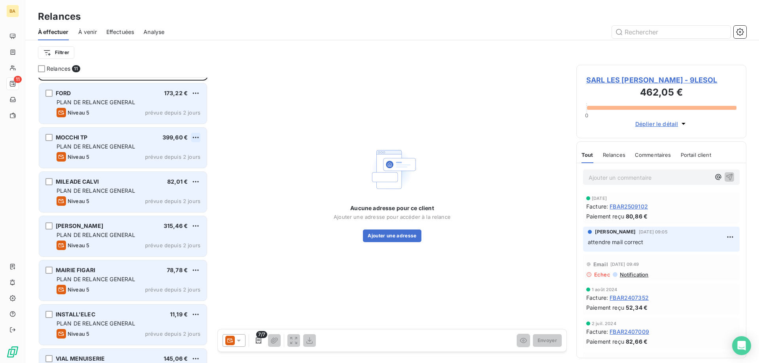
click at [194, 136] on html "BA 11 Relances À effectuer À venir Effectuées Analyse Filtrer Relances 11 SARL …" at bounding box center [379, 181] width 759 height 363
click at [174, 171] on div "Passer cette action" at bounding box center [161, 167] width 71 height 13
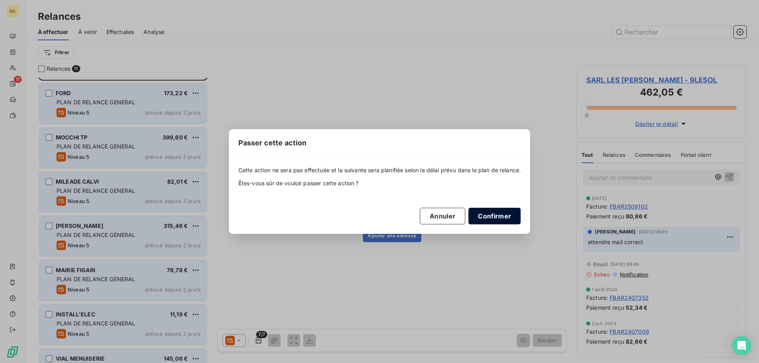
drag, startPoint x: 509, startPoint y: 219, endPoint x: 477, endPoint y: 219, distance: 32.0
click at [508, 219] on button "Confirmer" at bounding box center [494, 216] width 52 height 17
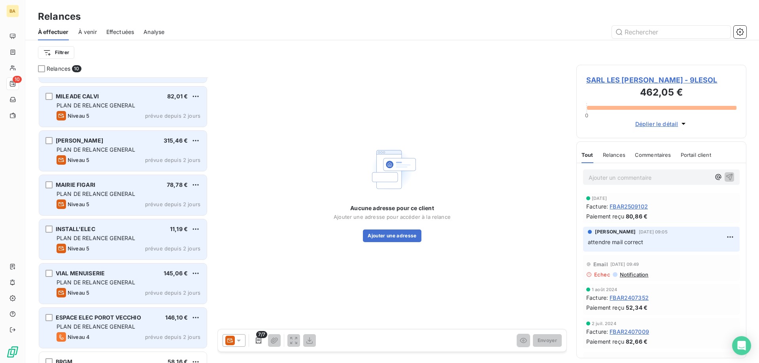
scroll to position [119, 0]
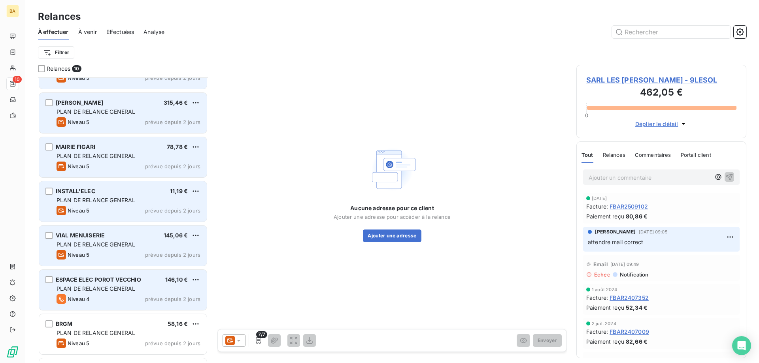
click at [202, 236] on div "VIAL MENUISERIE 145,06 € PLAN DE RELANCE GENERAL Niveau 5 prévue depuis 2 jours" at bounding box center [123, 246] width 168 height 40
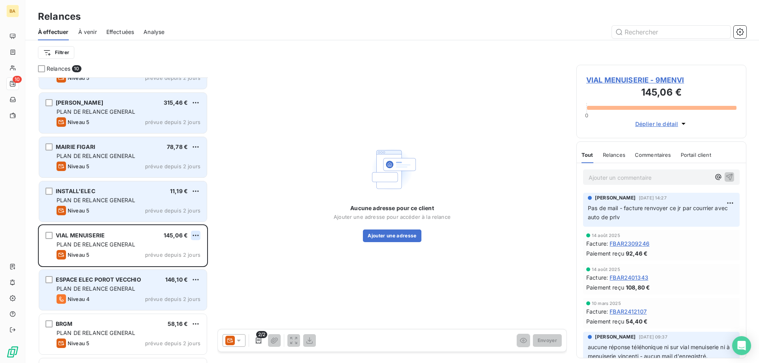
click at [195, 235] on html "BA 10 Relances À effectuer À venir Effectuées Analyse Filtrer Relances 10 FORD …" at bounding box center [379, 181] width 759 height 363
click at [158, 261] on div "Passer cette action" at bounding box center [161, 265] width 71 height 13
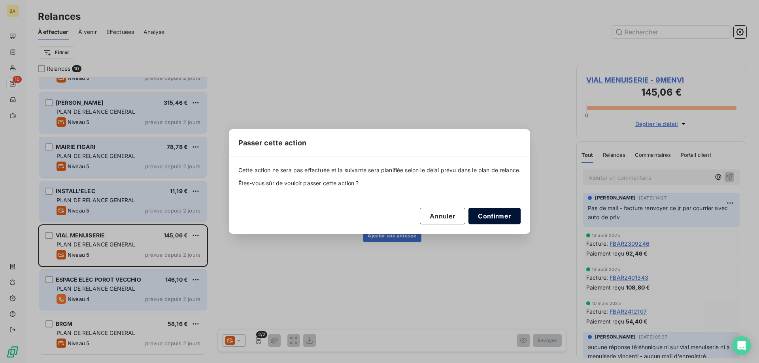
click at [489, 217] on button "Confirmer" at bounding box center [494, 216] width 52 height 17
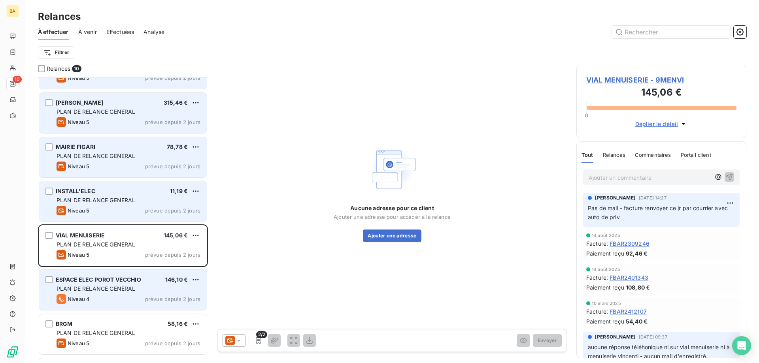
scroll to position [113, 0]
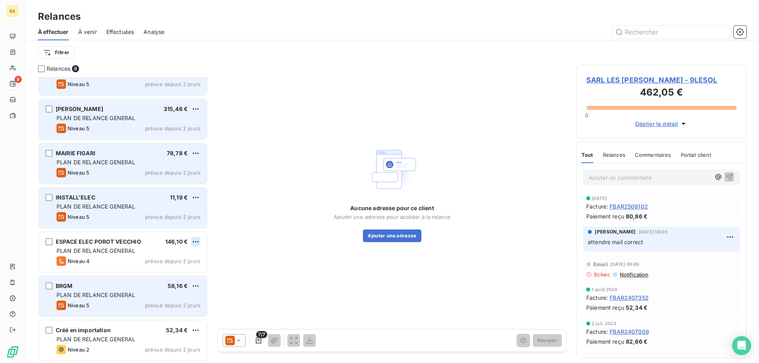
click at [198, 245] on html "BA 9 Relances À effectuer À venir Effectuées Analyse Filtrer Relances 9 SARL LE…" at bounding box center [379, 181] width 759 height 363
click at [156, 275] on div "Passer cette action" at bounding box center [161, 272] width 71 height 13
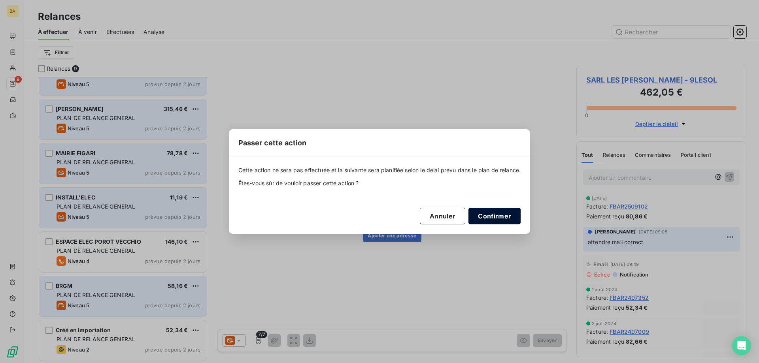
click at [494, 219] on button "Confirmer" at bounding box center [494, 216] width 52 height 17
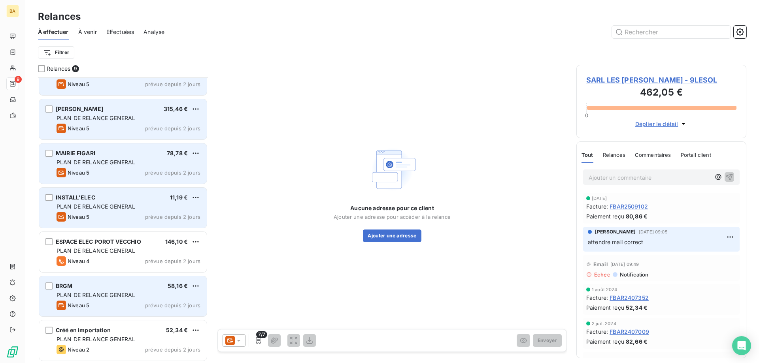
scroll to position [68, 0]
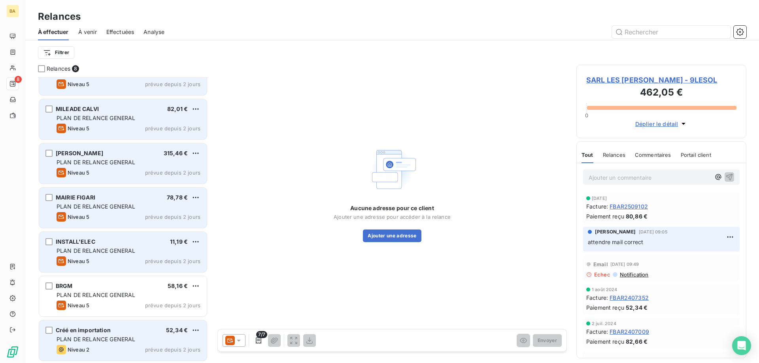
click at [201, 195] on div "MAIRIE FIGARI 78,78 € PLAN DE RELANCE GENERAL Niveau 5 prévue depuis 2 jours" at bounding box center [123, 208] width 168 height 40
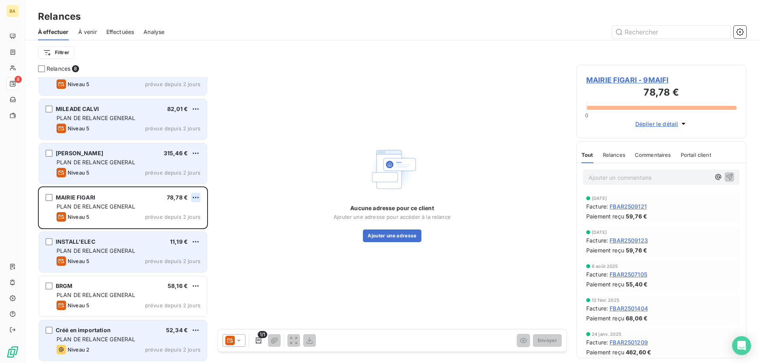
click at [196, 196] on html "BA 8 Relances À effectuer À venir Effectuées Analyse Filtrer Relances 8 SARL LE…" at bounding box center [379, 181] width 759 height 363
click at [183, 224] on div "Passer cette action" at bounding box center [161, 227] width 71 height 13
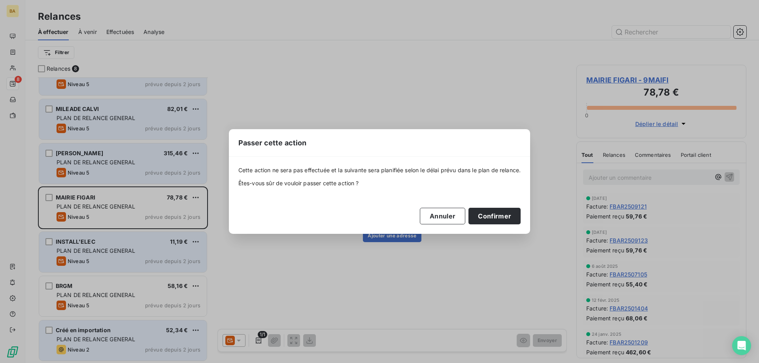
drag, startPoint x: 507, startPoint y: 218, endPoint x: 366, endPoint y: 175, distance: 148.0
click at [501, 218] on button "Confirmer" at bounding box center [494, 216] width 52 height 17
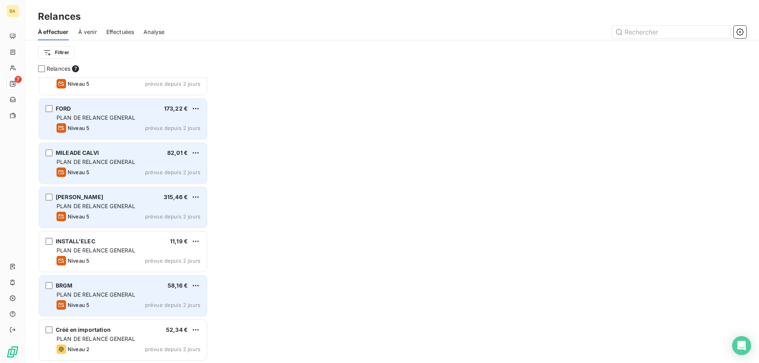
scroll to position [24, 0]
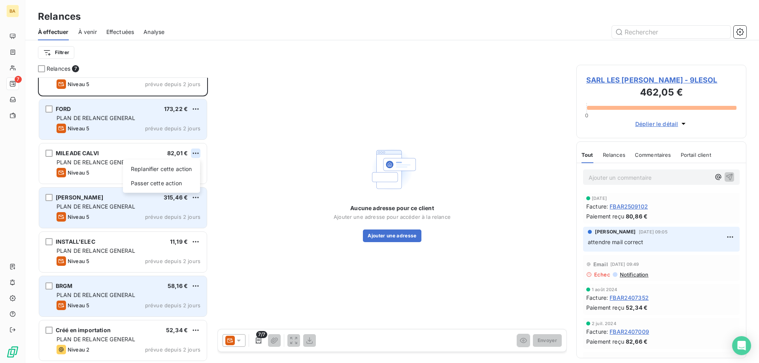
click at [199, 151] on html "BA 7 Relances À effectuer À venir Effectuées Analyse Filtrer Relances 7 SARL LE…" at bounding box center [379, 181] width 759 height 363
click at [167, 173] on div "Replanifier cette action" at bounding box center [161, 169] width 71 height 13
select select "9"
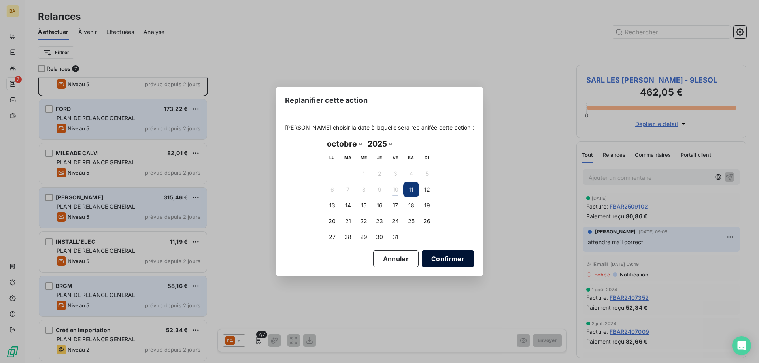
click at [433, 261] on button "Confirmer" at bounding box center [448, 259] width 52 height 17
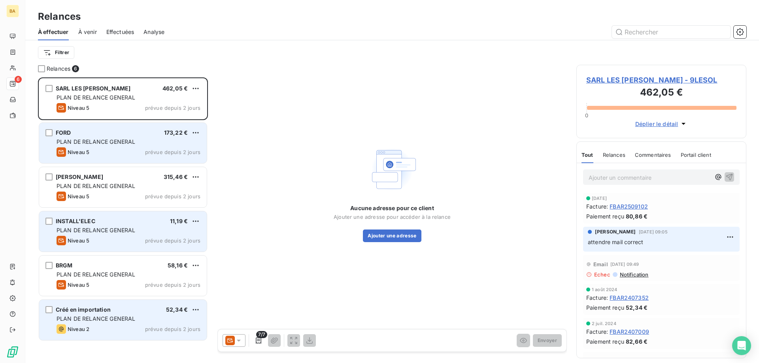
scroll to position [0, 0]
click at [195, 134] on html "BA 6 Relances À effectuer À venir Effectuées Analyse Filtrer Relances 6 SARL LE…" at bounding box center [379, 181] width 759 height 363
click at [179, 160] on div "Passer cette action" at bounding box center [161, 162] width 71 height 13
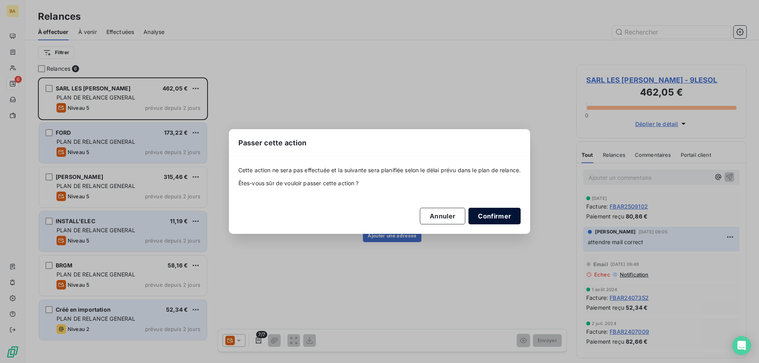
click at [499, 216] on button "Confirmer" at bounding box center [494, 216] width 52 height 17
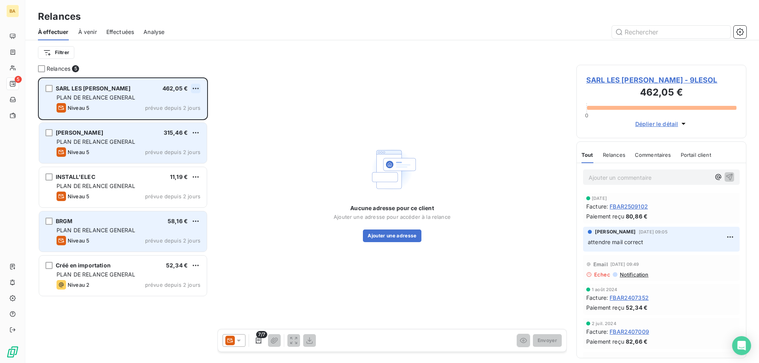
click at [197, 88] on html "BA 5 Relances À effectuer À venir Effectuées Analyse Filtrer Relances 5 SARL LE…" at bounding box center [379, 181] width 759 height 363
click at [175, 113] on div "Passer cette action" at bounding box center [161, 118] width 71 height 13
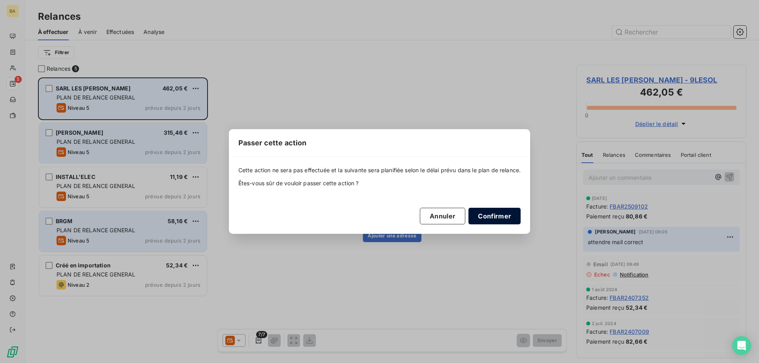
click at [502, 214] on button "Confirmer" at bounding box center [494, 216] width 52 height 17
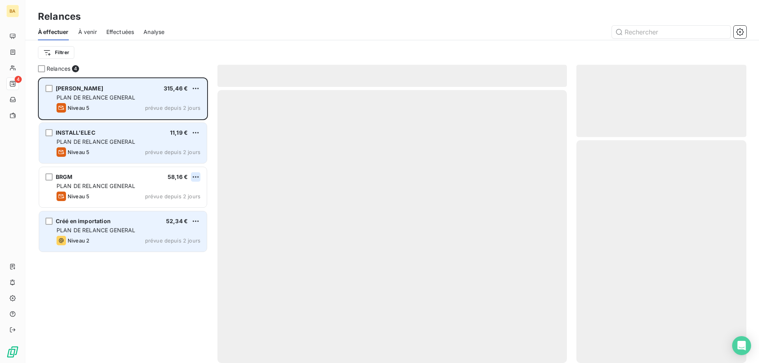
click at [196, 177] on html "BA 4 Relances À effectuer À venir Effectuées Analyse Filtrer Relances 4 [PERSON…" at bounding box center [379, 181] width 759 height 363
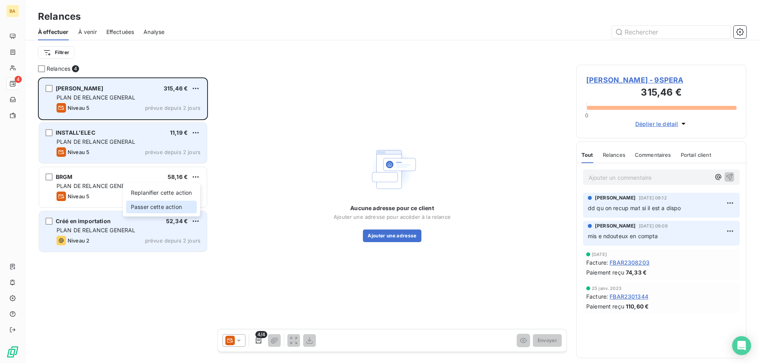
click at [162, 210] on div "Passer cette action" at bounding box center [161, 207] width 71 height 13
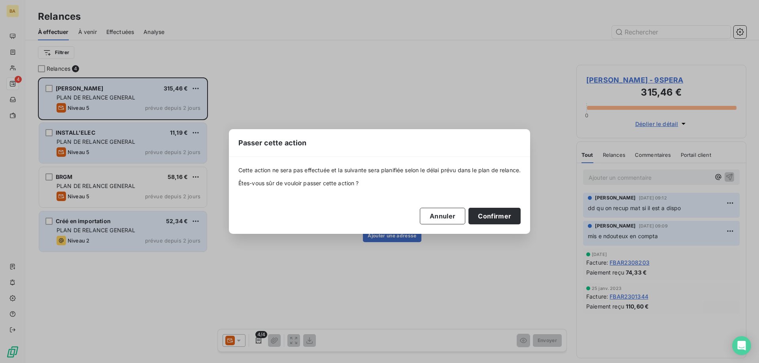
drag, startPoint x: 487, startPoint y: 216, endPoint x: 375, endPoint y: 211, distance: 111.9
click at [481, 216] on button "Confirmer" at bounding box center [494, 216] width 52 height 17
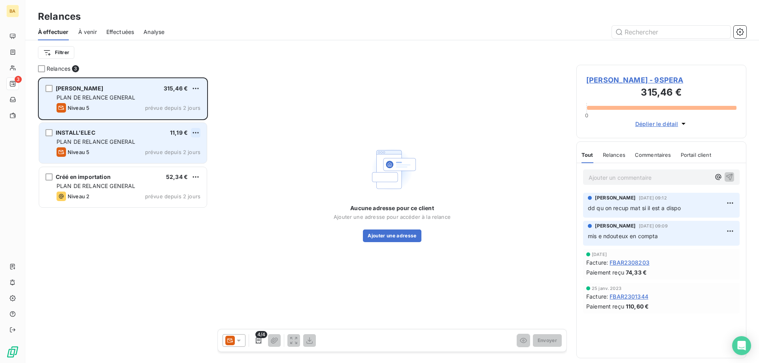
click at [194, 135] on html "BA 3 Relances À effectuer À venir Effectuées Analyse Filtrer Relances 3 [PERSON…" at bounding box center [379, 181] width 759 height 363
click at [166, 158] on div "Passer cette action" at bounding box center [161, 162] width 71 height 13
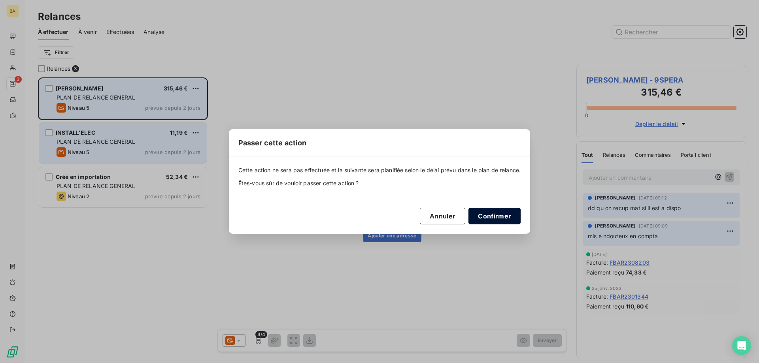
drag, startPoint x: 490, startPoint y: 216, endPoint x: 337, endPoint y: 161, distance: 162.9
click at [490, 216] on button "Confirmer" at bounding box center [494, 216] width 52 height 17
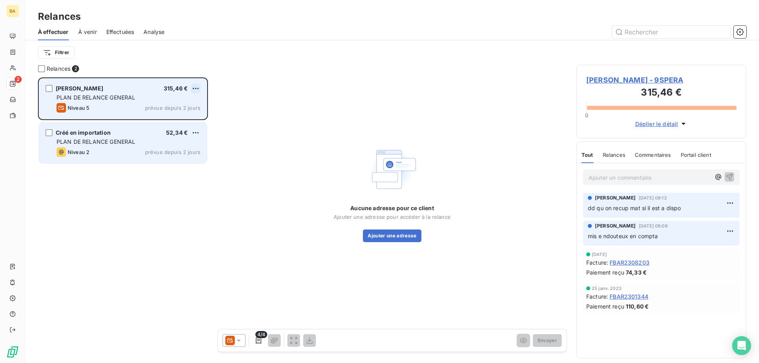
click at [188, 89] on html "BA 2 Relances À effectuer À venir Effectuées Analyse Filtrer Relances 2 [PERSON…" at bounding box center [379, 181] width 759 height 363
click at [171, 124] on div "Passer cette action" at bounding box center [161, 118] width 71 height 13
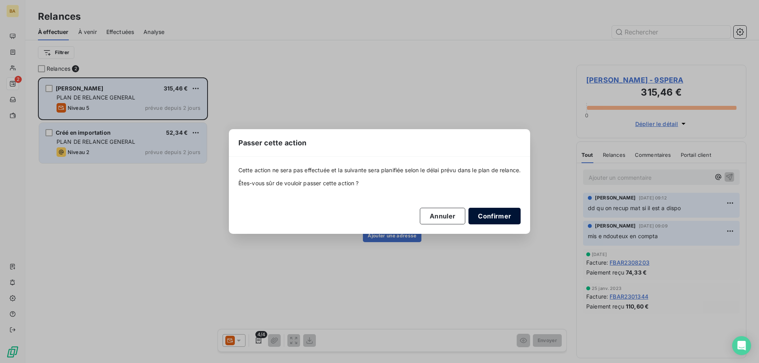
click at [486, 219] on button "Confirmer" at bounding box center [494, 216] width 52 height 17
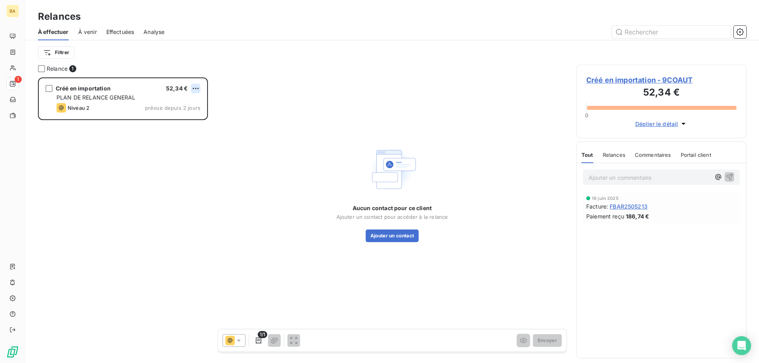
click at [197, 89] on html "BA 1 Relances À effectuer À venir Effectuées Analyse Filtrer Relance 1 Créé en …" at bounding box center [379, 181] width 759 height 363
click at [153, 118] on div "Passer cette action" at bounding box center [161, 118] width 71 height 13
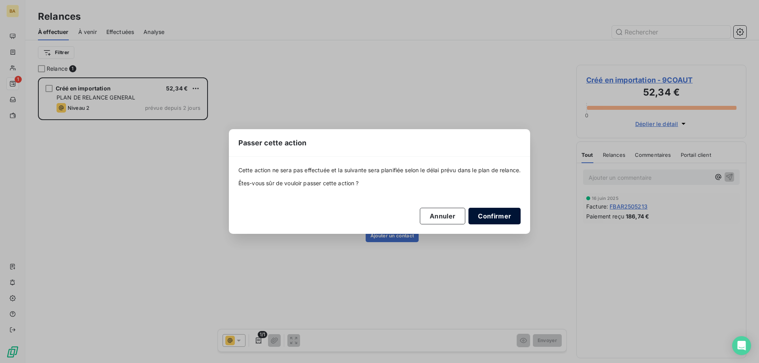
click at [496, 218] on button "Confirmer" at bounding box center [494, 216] width 52 height 17
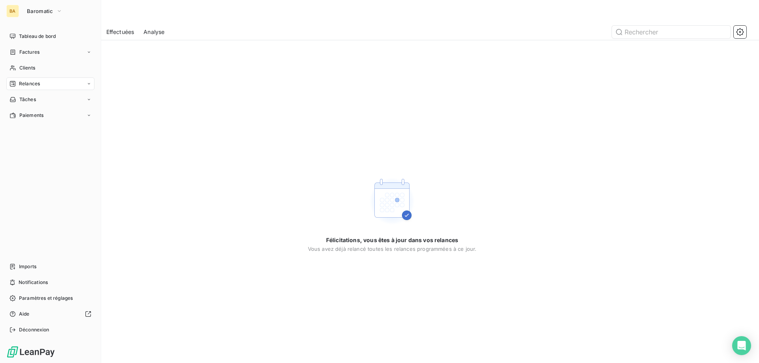
click at [19, 9] on div "BA Baromatic" at bounding box center [50, 11] width 88 height 13
click at [36, 10] on span "Baromatic" at bounding box center [40, 11] width 26 height 6
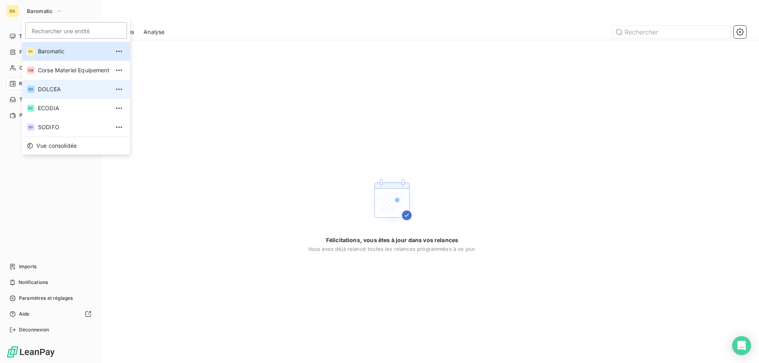
click at [58, 81] on li "DO DOLCEA" at bounding box center [76, 89] width 108 height 19
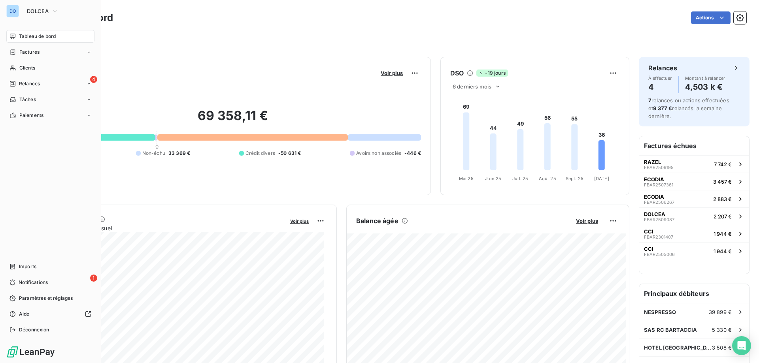
click at [58, 81] on div "4 Relances" at bounding box center [50, 83] width 88 height 13
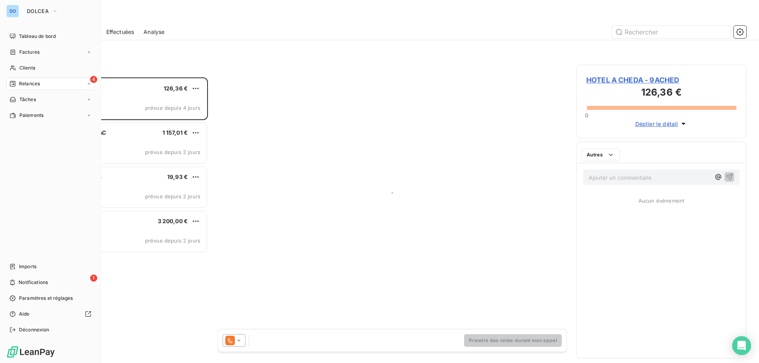
scroll to position [280, 164]
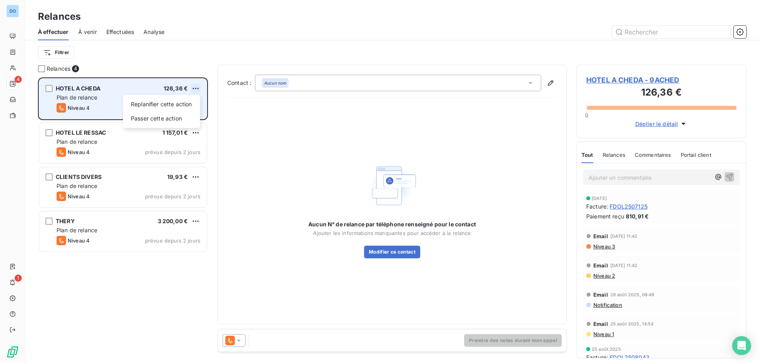
click at [192, 89] on html "DO 4 1 Relances À effectuer À venir Effectuées Analyse Filtrer Relances 4 HOTEL…" at bounding box center [379, 181] width 759 height 363
click at [150, 122] on div "Passer cette action" at bounding box center [161, 118] width 71 height 13
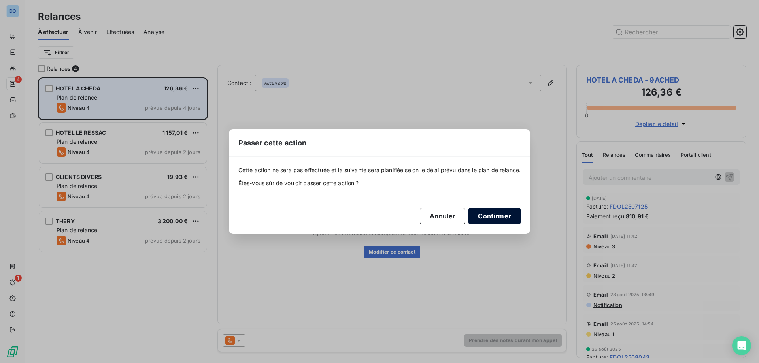
click at [486, 218] on button "Confirmer" at bounding box center [494, 216] width 52 height 17
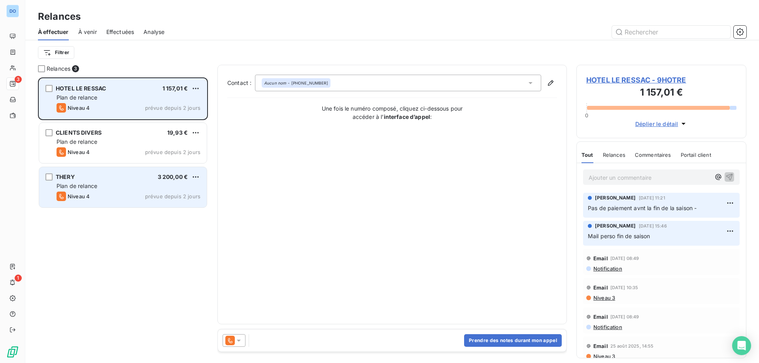
click at [126, 188] on div "Plan de relance" at bounding box center [129, 186] width 144 height 8
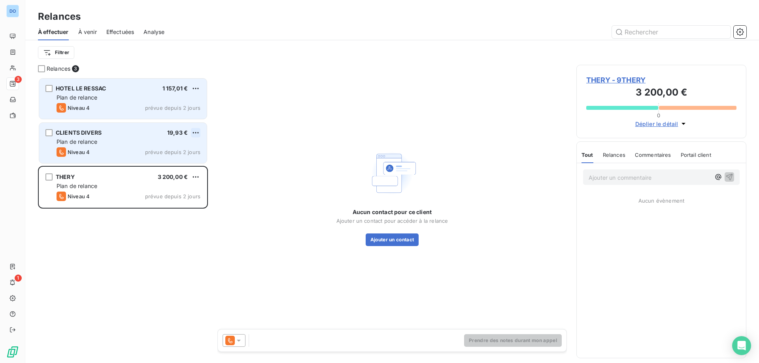
click at [199, 129] on html "DO 3 1 Relances À effectuer À venir Effectuées Analyse Filtrer Relances 3 HOTEL…" at bounding box center [379, 181] width 759 height 363
click at [150, 166] on div "Passer cette action" at bounding box center [161, 162] width 71 height 13
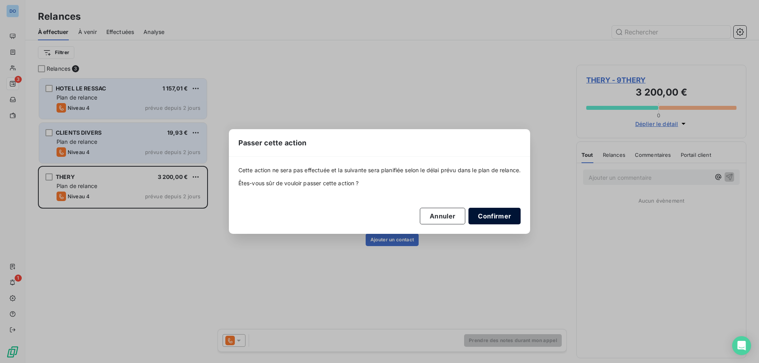
click at [489, 215] on button "Confirmer" at bounding box center [494, 216] width 52 height 17
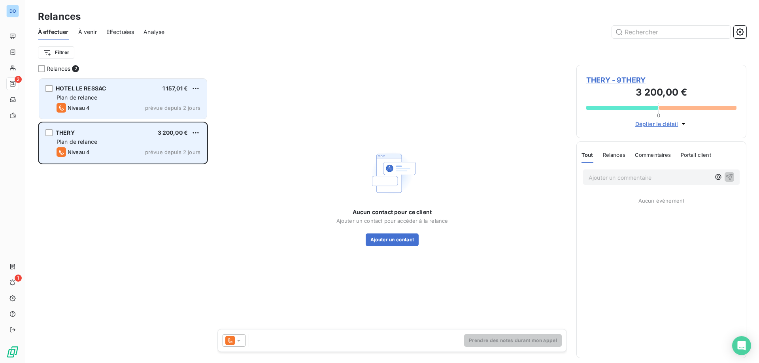
click at [202, 89] on div "HOTEL LE RESSAC 1 157,01 € Plan de relance Niveau 4 prévue depuis 2 jours" at bounding box center [123, 99] width 168 height 40
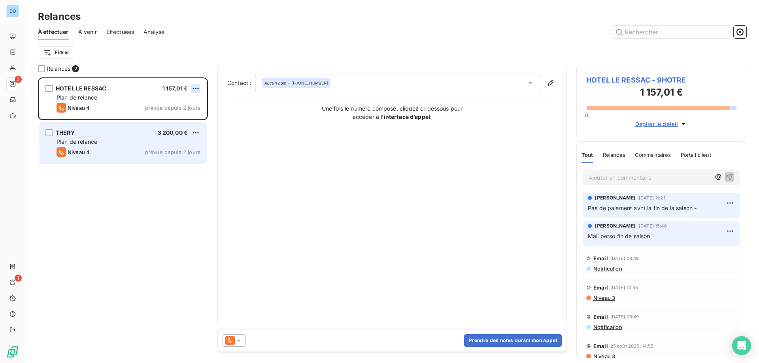
click at [196, 88] on html "DO 2 1 Relances À effectuer À venir Effectuées Analyse Filtrer Relances 2 HOTEL…" at bounding box center [379, 181] width 759 height 363
click at [176, 117] on div "Passer cette action" at bounding box center [161, 118] width 71 height 13
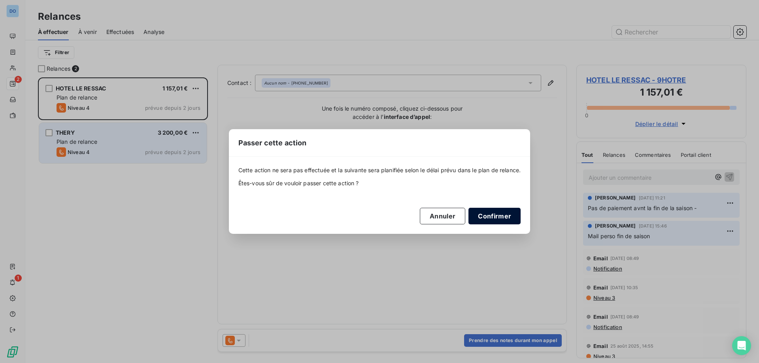
click at [493, 213] on button "Confirmer" at bounding box center [494, 216] width 52 height 17
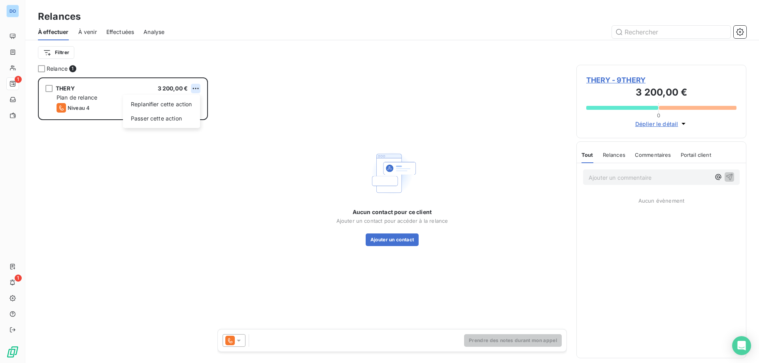
click at [192, 88] on html "DO 1 1 Relances À effectuer À venir Effectuées Analyse Filtrer Relance 1 THERY …" at bounding box center [379, 181] width 759 height 363
click at [181, 115] on div "Passer cette action" at bounding box center [161, 118] width 71 height 13
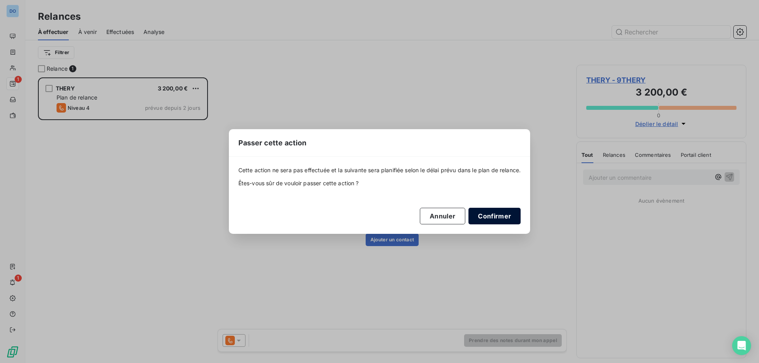
click at [490, 215] on button "Confirmer" at bounding box center [494, 216] width 52 height 17
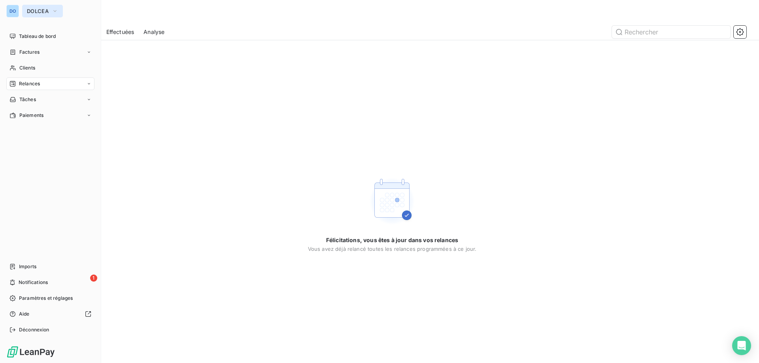
click at [39, 12] on span "DOLCEA" at bounding box center [38, 11] width 22 height 6
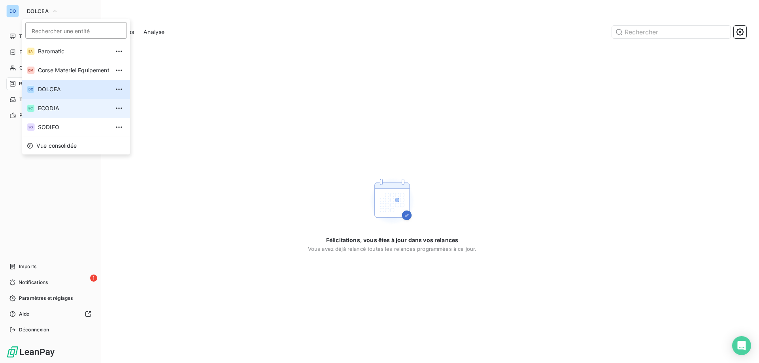
click at [58, 108] on span "ECODIA" at bounding box center [74, 108] width 72 height 8
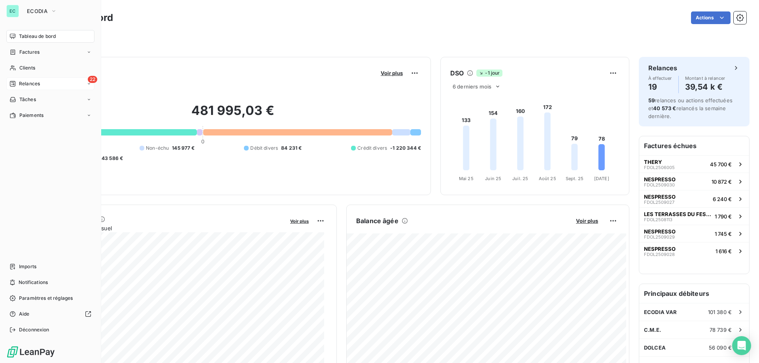
click at [26, 83] on span "Relances" at bounding box center [29, 83] width 21 height 7
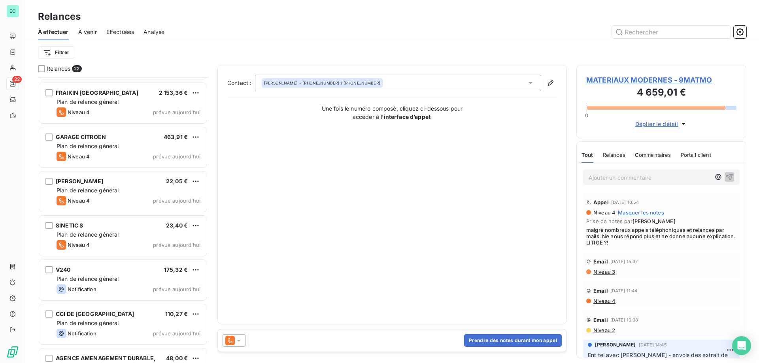
scroll to position [688, 0]
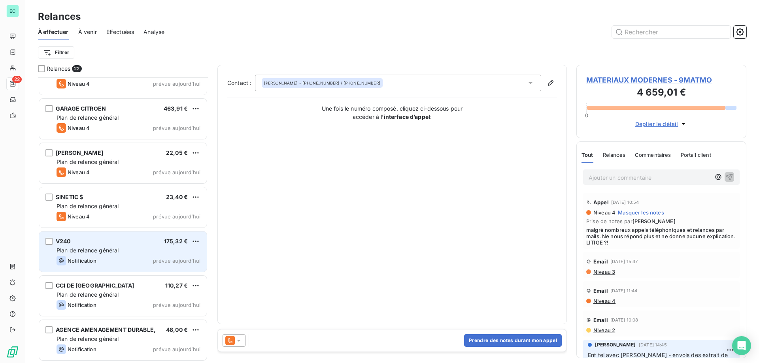
click at [188, 244] on div "V240 175,32 €" at bounding box center [129, 241] width 144 height 7
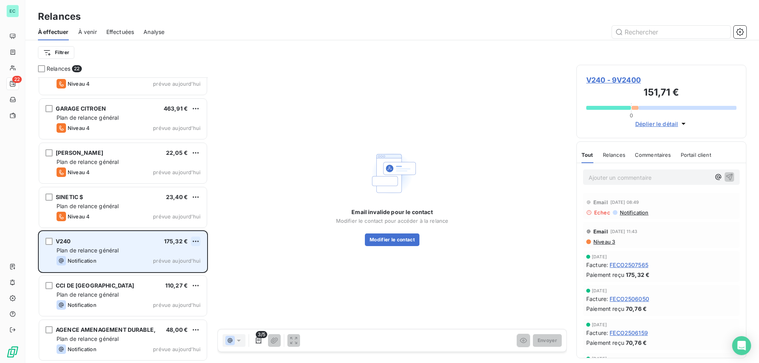
click at [196, 241] on html "EC 22 Relances À effectuer À venir Effectuées Analyse Filtrer Relances 22 CREDI…" at bounding box center [379, 181] width 759 height 363
click at [168, 273] on div "Passer cette action" at bounding box center [161, 271] width 71 height 13
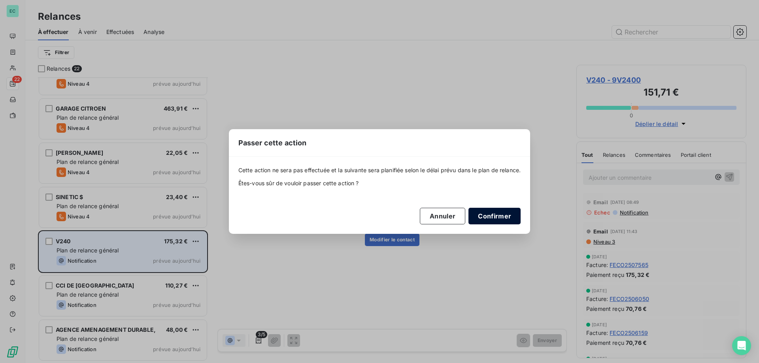
click at [497, 211] on button "Confirmer" at bounding box center [494, 216] width 52 height 17
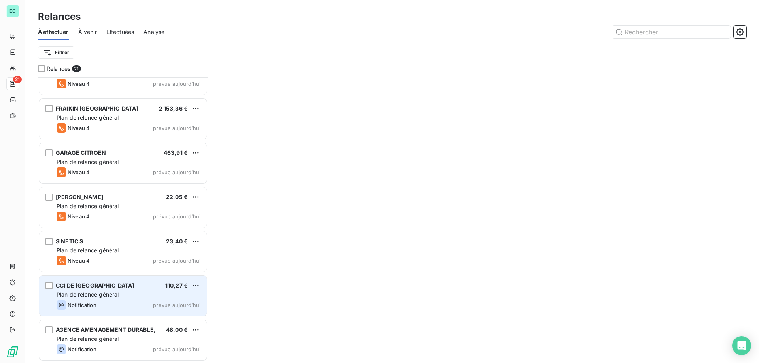
scroll to position [644, 0]
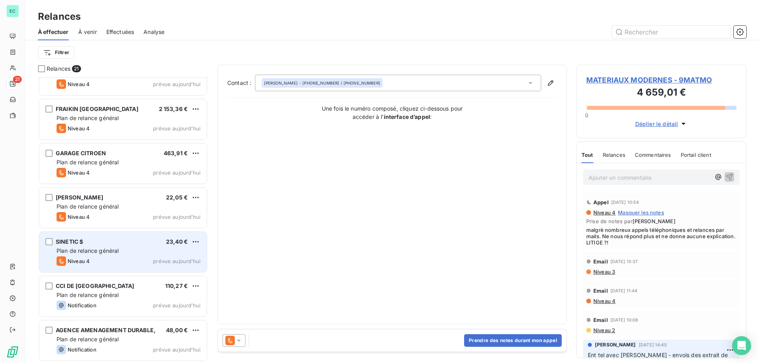
click at [138, 259] on div "Niveau 4 prévue aujourd’hui" at bounding box center [129, 260] width 144 height 9
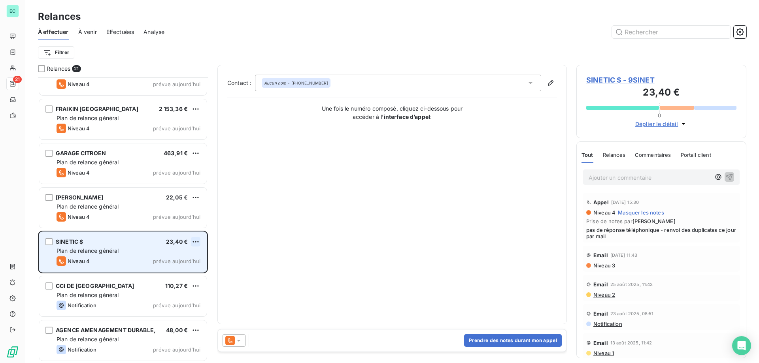
click at [197, 243] on html "EC 21 Relances À effectuer À venir Effectuées Analyse Filtrer Relances 21 CONTR…" at bounding box center [379, 181] width 759 height 363
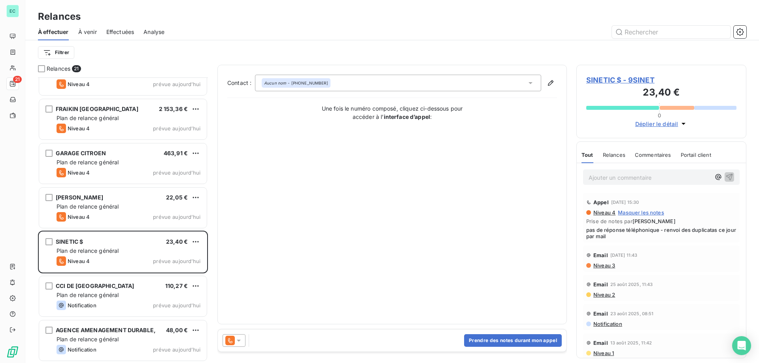
click at [197, 242] on html "EC 21 Relances À effectuer À venir Effectuées Analyse Filtrer Relances 21 CONTR…" at bounding box center [379, 181] width 759 height 363
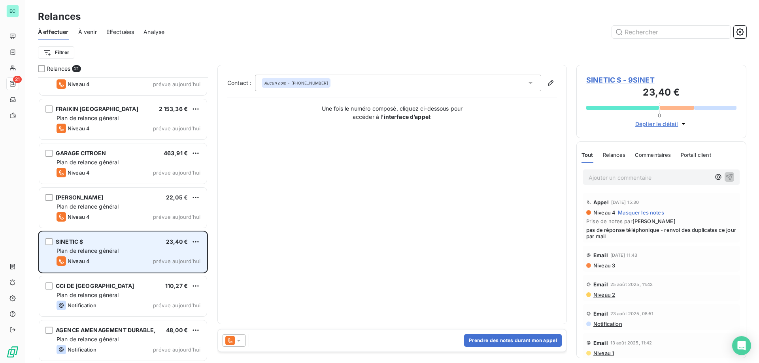
click at [197, 236] on div "SINETIC $ 23,40 € Plan de relance général [PERSON_NAME] 4 prévue [DATE]" at bounding box center [123, 252] width 168 height 40
click at [196, 239] on html "EC 21 Relances À effectuer À venir Effectuées Analyse Filtrer Relances 21 CONTR…" at bounding box center [379, 181] width 759 height 363
click at [157, 275] on div "Passer cette action" at bounding box center [161, 272] width 71 height 13
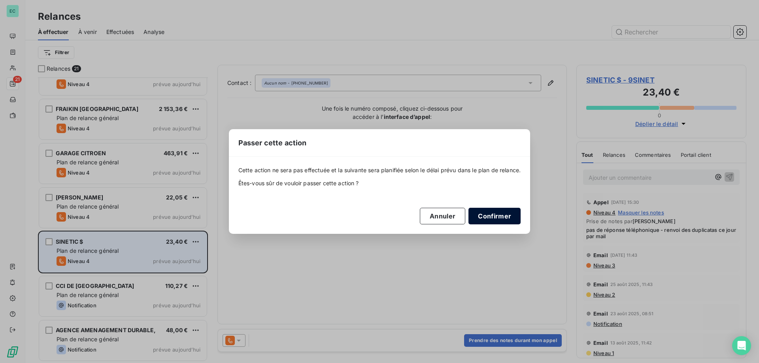
click at [490, 217] on button "Confirmer" at bounding box center [494, 216] width 52 height 17
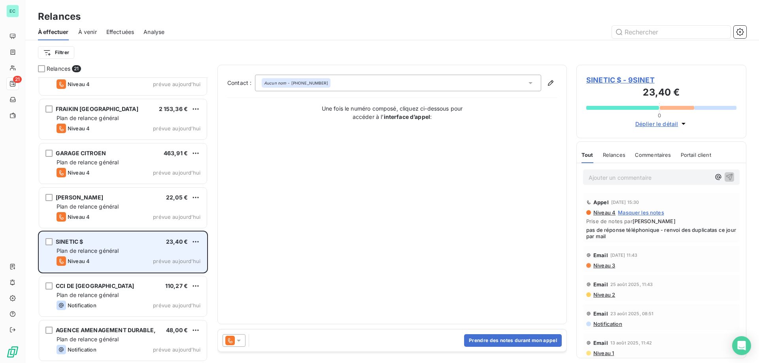
scroll to position [599, 0]
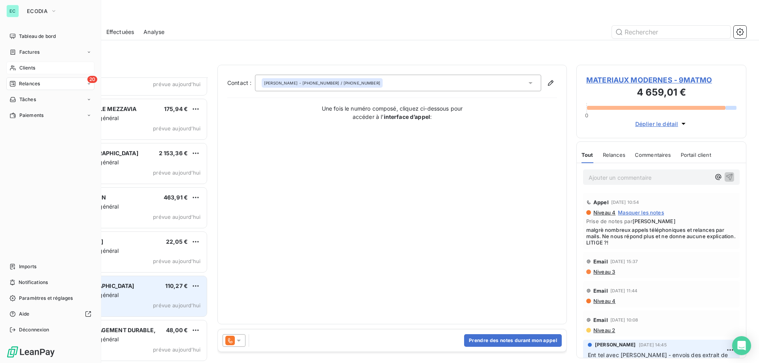
click at [25, 70] on span "Clients" at bounding box center [27, 67] width 16 height 7
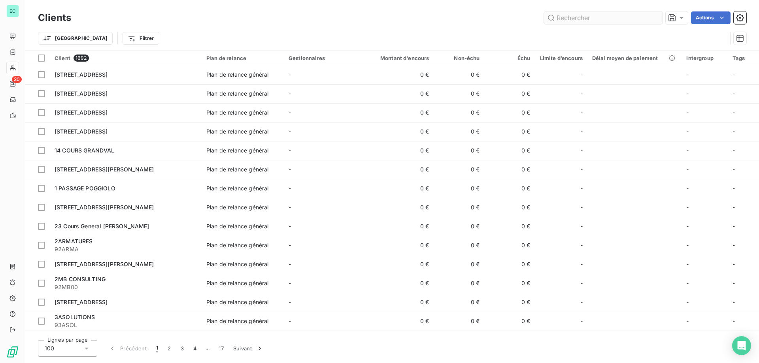
click at [577, 23] on input "text" at bounding box center [603, 17] width 119 height 13
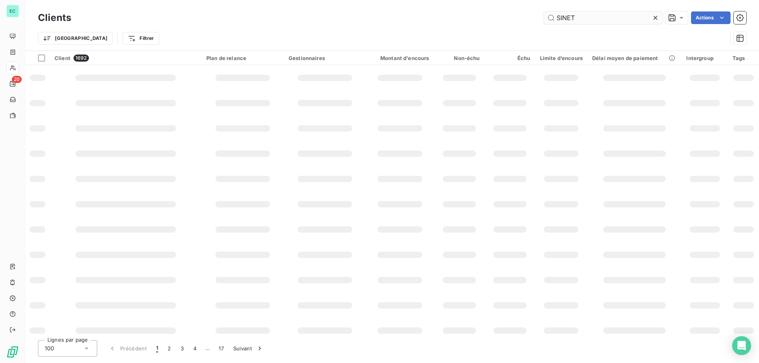
type input "SINET"
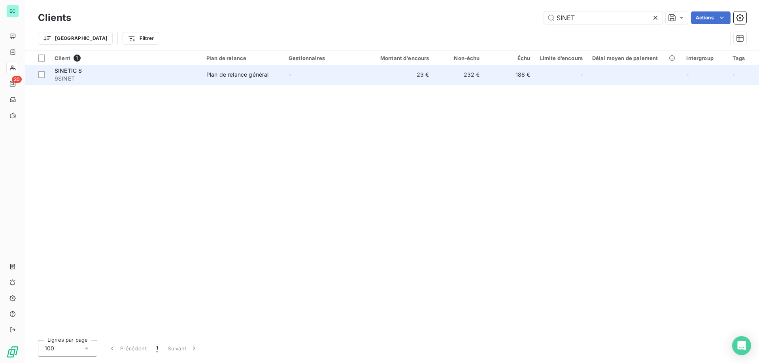
click at [390, 79] on td "23 €" at bounding box center [400, 74] width 68 height 19
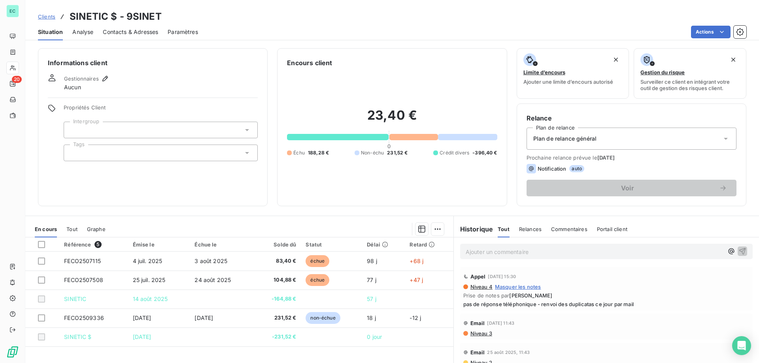
click at [631, 133] on div "Plan de relance général" at bounding box center [631, 139] width 210 height 22
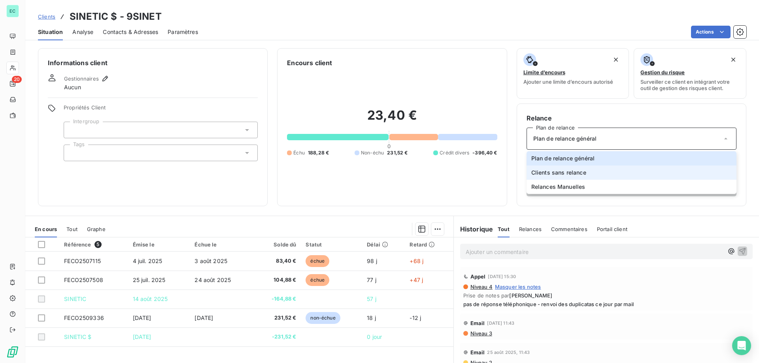
click at [584, 169] on li "Clients sans relance" at bounding box center [631, 173] width 210 height 14
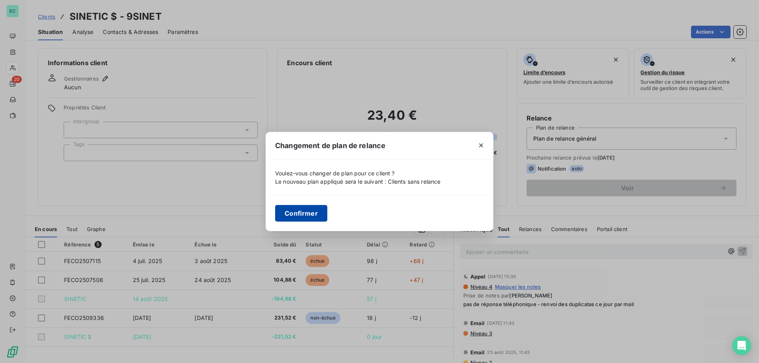
click at [286, 213] on button "Confirmer" at bounding box center [301, 213] width 52 height 17
